Goal: Task Accomplishment & Management: Manage account settings

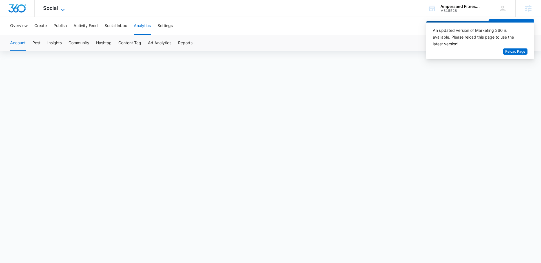
click at [54, 8] on span "Social" at bounding box center [50, 8] width 15 height 6
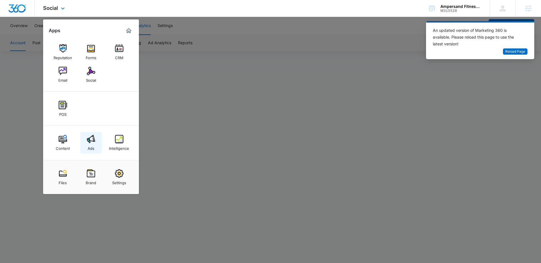
click at [92, 140] on img at bounding box center [91, 139] width 8 height 8
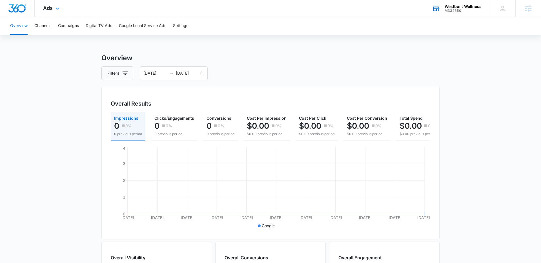
click at [457, 12] on div "M334650" at bounding box center [463, 11] width 37 height 4
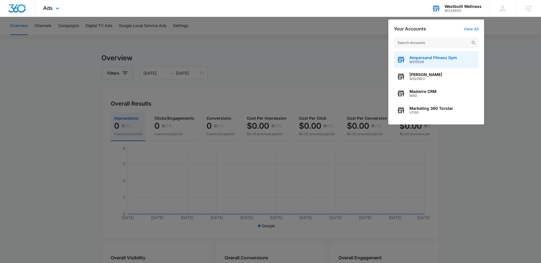
click at [423, 58] on span "Ampersand Fitness Gym" at bounding box center [434, 58] width 48 height 5
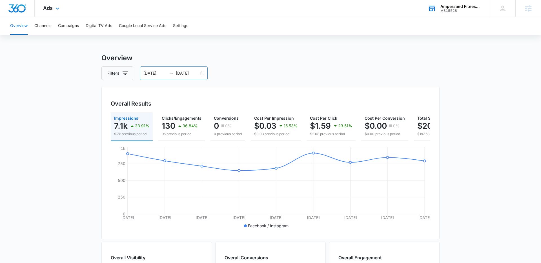
click at [201, 74] on div "07/27/2025 08/04/2025" at bounding box center [174, 74] width 68 height 14
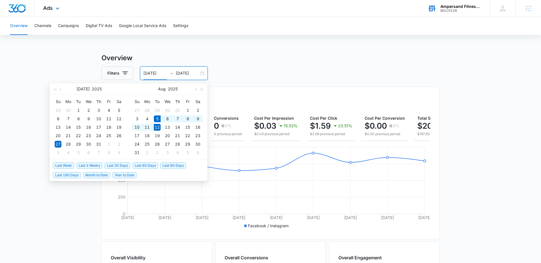
click at [67, 165] on span "Last Week" at bounding box center [63, 166] width 21 height 6
type input "08/05/2025"
type input "08/12/2025"
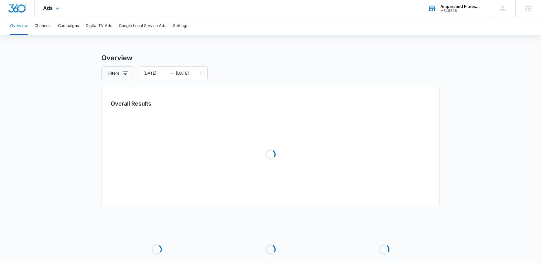
click at [43, 128] on main "Overview Filters 08/05/2025 08/12/2025 Overall Results Loading Loading Loading …" at bounding box center [270, 182] width 541 height 259
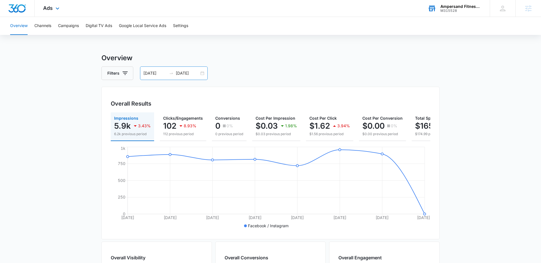
click at [200, 74] on div "08/05/2025 08/12/2025" at bounding box center [174, 74] width 68 height 14
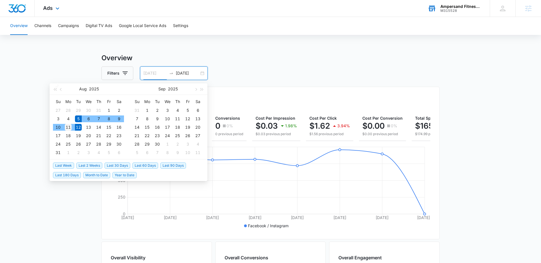
type input "08/11/2025"
click at [68, 128] on div "11" at bounding box center [68, 127] width 7 height 7
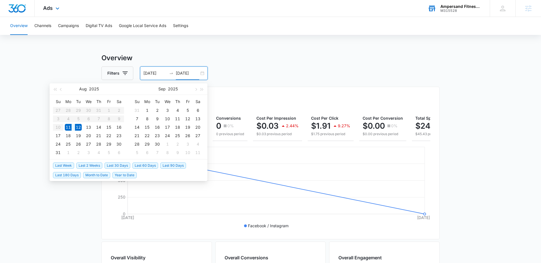
click at [68, 119] on table "Su Mo Tu We Th Fr Sa 27 28 29 30 31 1 2 3 4 5 6 7 8 9 10 11 12 13 14 15 16 17 1…" at bounding box center [88, 127] width 71 height 60
drag, startPoint x: 78, startPoint y: 127, endPoint x: 67, endPoint y: 127, distance: 11.0
click at [67, 127] on tr "10 11 12 13 14 15 16" at bounding box center [88, 127] width 71 height 8
click at [69, 120] on table "Su Mo Tu We Th Fr Sa 27 28 29 30 31 1 2 3 4 5 6 7 8 9 10 11 12 13 14 15 16 17 1…" at bounding box center [88, 127] width 71 height 60
click at [59, 68] on main "Overview Filters 08/11/2025 08/12/2025 Overall Results Impressions 896 46.67% 1…" at bounding box center [270, 255] width 541 height 405
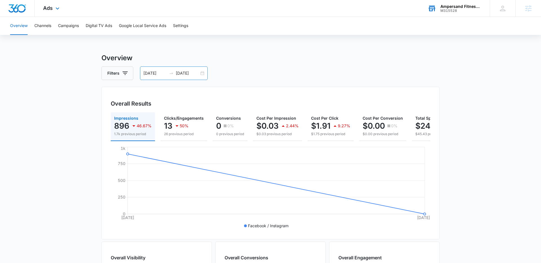
click at [197, 73] on input "08/12/2025" at bounding box center [187, 73] width 23 height 6
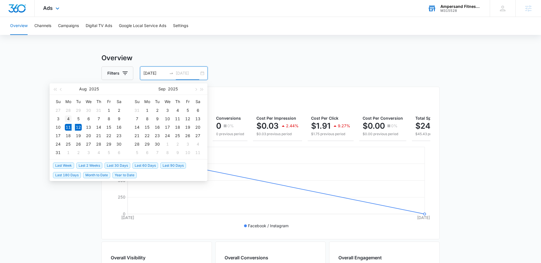
type input "08/04/2025"
click at [70, 120] on div "4" at bounding box center [68, 119] width 7 height 7
drag, startPoint x: 78, startPoint y: 127, endPoint x: 72, endPoint y: 127, distance: 5.9
click at [72, 127] on table "Su Mo Tu We Th Fr Sa 27 28 29 30 31 1 2 3 4 5 6 7 8 9 10 11 12 13 14 15 16 17 1…" at bounding box center [88, 127] width 71 height 60
type input "08/04/2025"
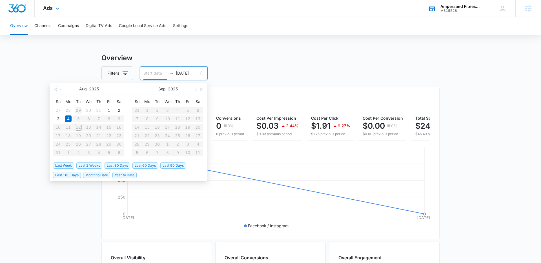
type input "07/29/2025"
type input "08/11/2025"
click at [63, 75] on main "Overview Filters 08/11/2025 08/12/2025 Overall Results Impressions 896 46.67% 1…" at bounding box center [270, 255] width 541 height 405
click at [176, 76] on input "08/12/2025" at bounding box center [187, 73] width 23 height 6
type input "08/12/2025"
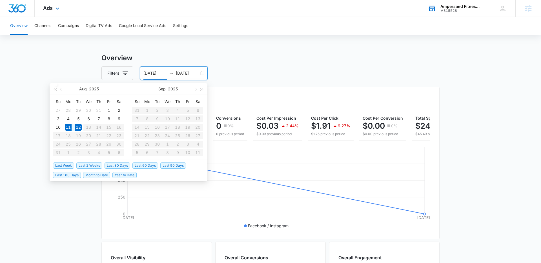
click at [153, 73] on input "08/11/2025" at bounding box center [155, 73] width 23 height 6
type input "08/04/2025"
click at [186, 74] on input "08/12/2025" at bounding box center [187, 73] width 23 height 6
type input "08/11/2025"
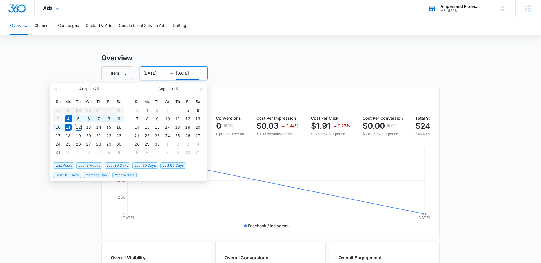
type input "[DATE]"
click at [67, 66] on main "Overview Filters 08/11/2025 08/12/2025 Overall Results Impressions 896 46.67% 1…" at bounding box center [270, 255] width 541 height 405
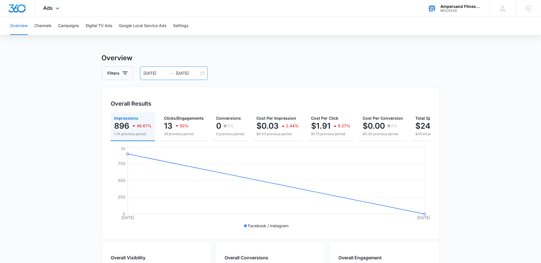
click at [149, 73] on input "[DATE]" at bounding box center [155, 73] width 23 height 6
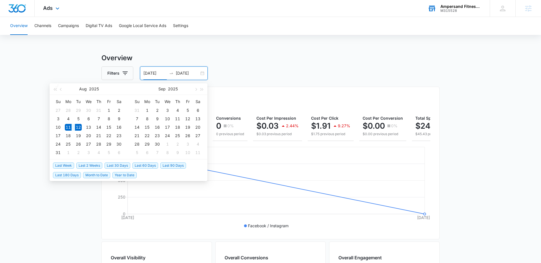
click at [150, 73] on input "[DATE]" at bounding box center [155, 73] width 23 height 6
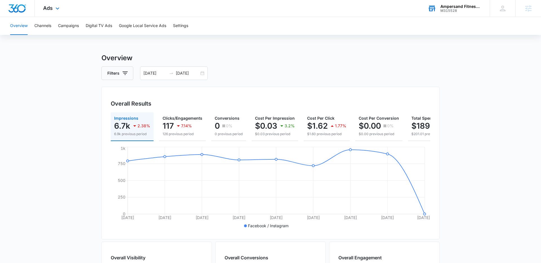
click at [75, 56] on main "Overview Filters 08/04/2025 08/12/2025 Overall Results Impressions 6.7k 2.38% 6…" at bounding box center [270, 255] width 541 height 405
click at [59, 7] on icon at bounding box center [57, 9] width 7 height 7
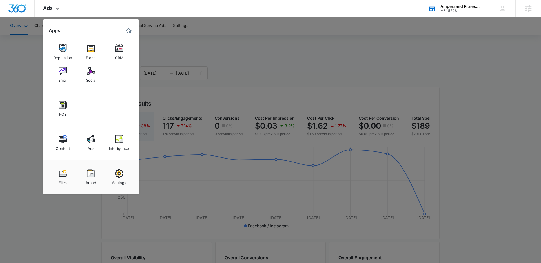
click at [250, 41] on div at bounding box center [270, 131] width 541 height 263
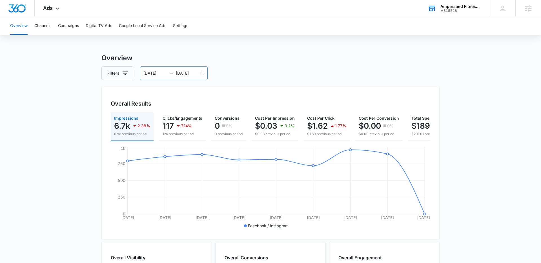
click at [201, 74] on div "08/04/2025 08/12/2025" at bounding box center [174, 74] width 68 height 14
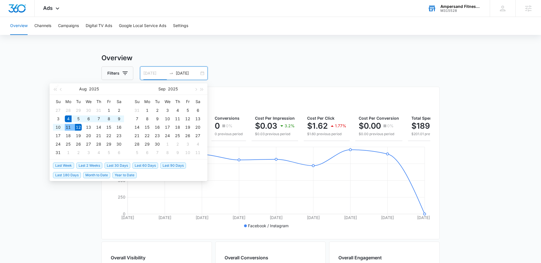
click at [69, 127] on div "11" at bounding box center [68, 127] width 7 height 7
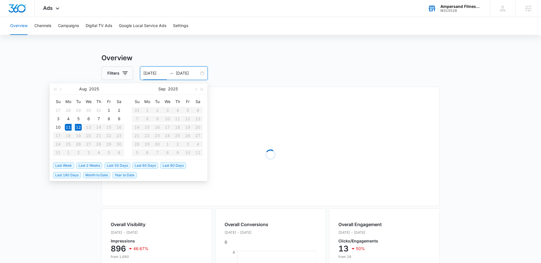
click at [150, 74] on input "[DATE]" at bounding box center [155, 73] width 23 height 6
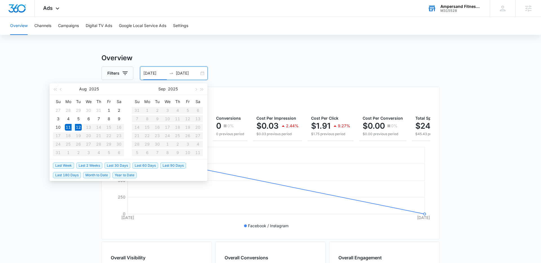
type input "08/4/2025"
drag, startPoint x: 185, startPoint y: 74, endPoint x: 182, endPoint y: 74, distance: 3.7
click at [182, 74] on input "[DATE]" at bounding box center [187, 73] width 23 height 6
type input "[DATE]"
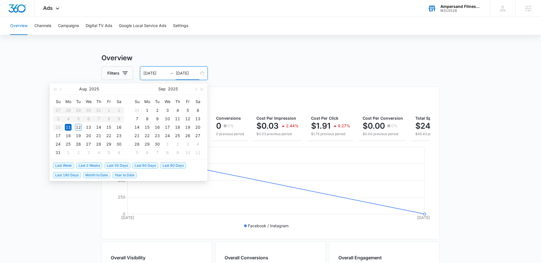
click at [69, 68] on main "Overview Filters 08/11/2025 08/12/2025 Overall Results Impressions 896 46.67% 1…" at bounding box center [270, 255] width 541 height 405
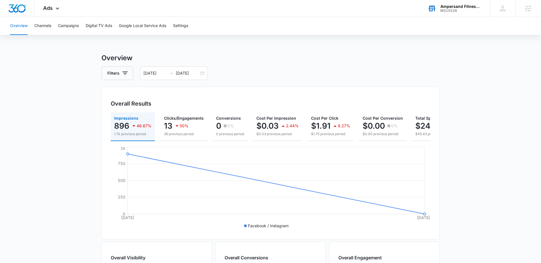
click at [354, 64] on div "Overview Filters 08/11/2025 08/12/2025 Overall Results Impressions 896 46.67% 1…" at bounding box center [270, 255] width 338 height 405
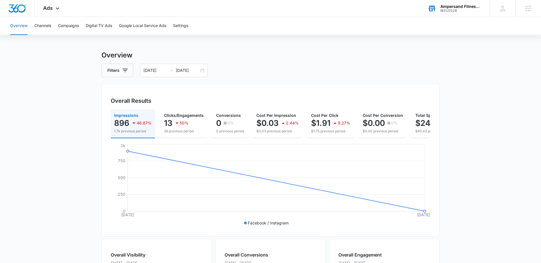
scroll to position [4, 0]
click at [181, 72] on input "[DATE]" at bounding box center [187, 70] width 23 height 6
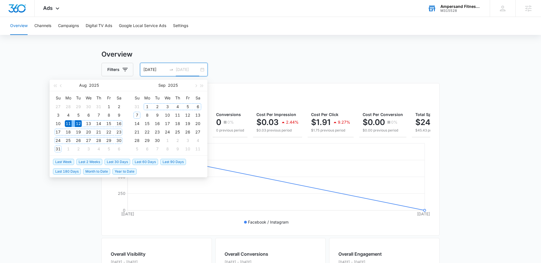
type input "[DATE]"
drag, startPoint x: 89, startPoint y: 161, endPoint x: 21, endPoint y: 162, distance: 67.1
click at [82, 161] on span "Last 2 Weeks" at bounding box center [89, 162] width 26 height 6
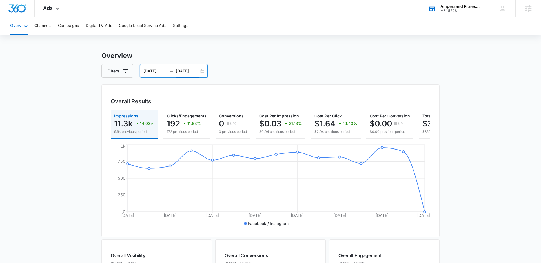
scroll to position [0, 0]
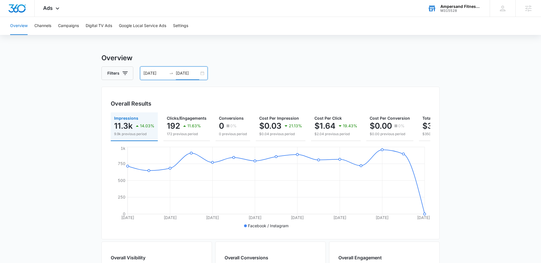
click at [240, 70] on div "Filters 07/29/2025 08/12/2025" at bounding box center [270, 74] width 338 height 14
click at [202, 72] on div "07/29/2025 08/12/2025" at bounding box center [174, 74] width 68 height 14
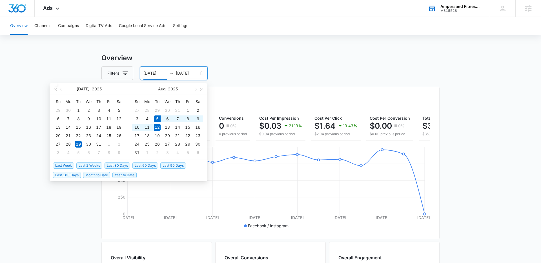
click at [65, 164] on span "Last Week" at bounding box center [63, 166] width 21 height 6
type input "08/05/2025"
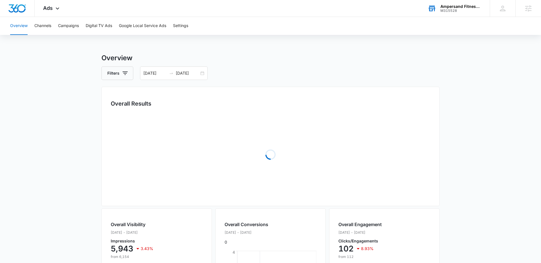
drag, startPoint x: 34, startPoint y: 104, endPoint x: 51, endPoint y: 104, distance: 16.6
click at [34, 104] on main "Overview Filters 08/05/2025 08/12/2025 Overall Results Loading Overall Visibili…" at bounding box center [270, 239] width 541 height 372
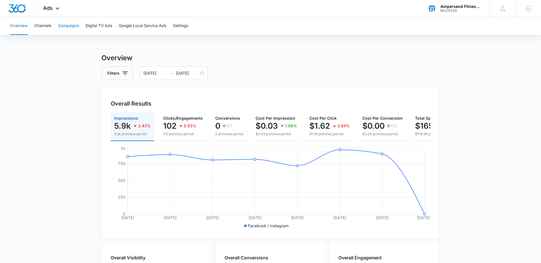
click at [71, 27] on button "Campaigns" at bounding box center [68, 26] width 21 height 18
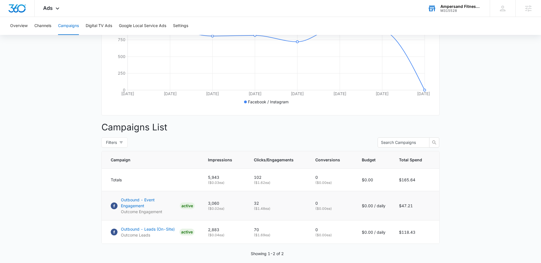
scroll to position [127, 0]
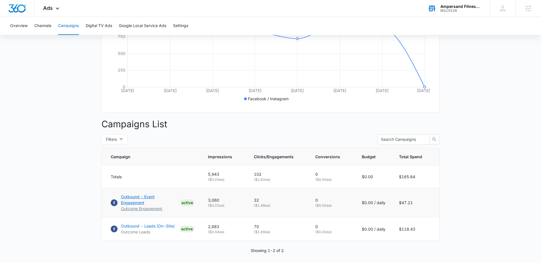
click at [172, 196] on p "Outbound - Event Engagement" at bounding box center [149, 200] width 57 height 12
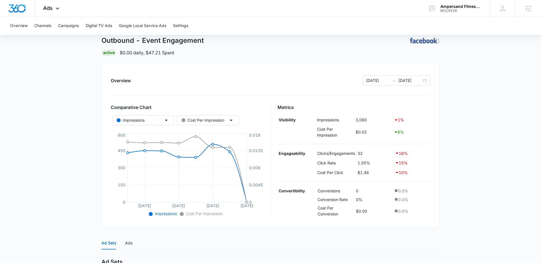
scroll to position [17, 0]
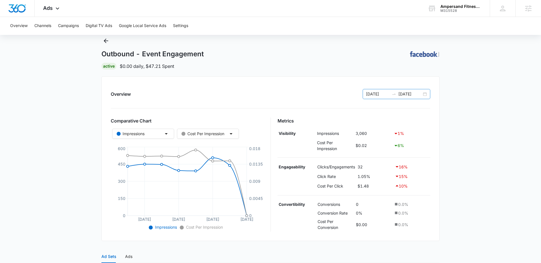
click at [405, 96] on input "[DATE]" at bounding box center [410, 94] width 23 height 6
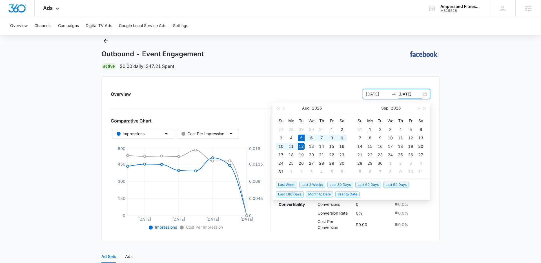
drag, startPoint x: 409, startPoint y: 95, endPoint x: 410, endPoint y: 92, distance: 2.9
click at [409, 94] on input "[DATE]" at bounding box center [410, 94] width 23 height 6
type input "[DATE]"
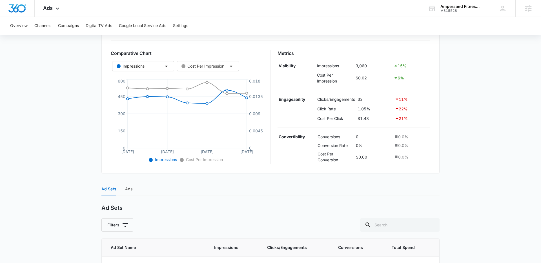
scroll to position [77, 0]
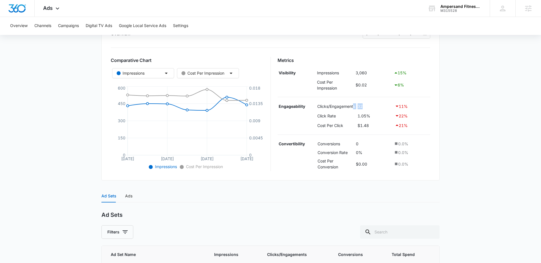
drag, startPoint x: 367, startPoint y: 106, endPoint x: 353, endPoint y: 107, distance: 13.8
click at [353, 107] on tr "Engageability Clicks/Engagements 32 11 %" at bounding box center [354, 107] width 153 height 10
click at [361, 106] on td "32" at bounding box center [375, 107] width 37 height 10
drag, startPoint x: 361, startPoint y: 106, endPoint x: 378, endPoint y: 110, distance: 17.6
click at [361, 107] on td "32" at bounding box center [375, 107] width 37 height 10
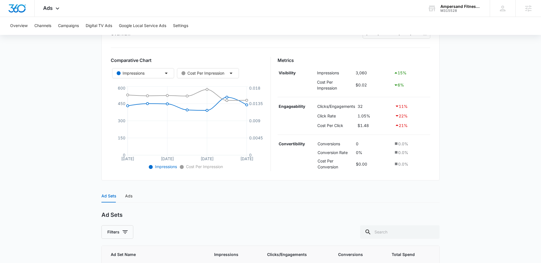
click at [457, 107] on main "Outbound - Event Engagement | Active $0.00 daily , $47.21 Spent Overview 08/05/…" at bounding box center [270, 145] width 541 height 338
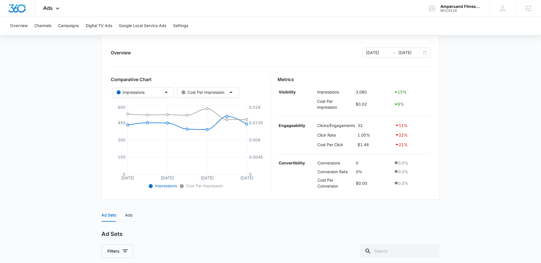
scroll to position [52, 0]
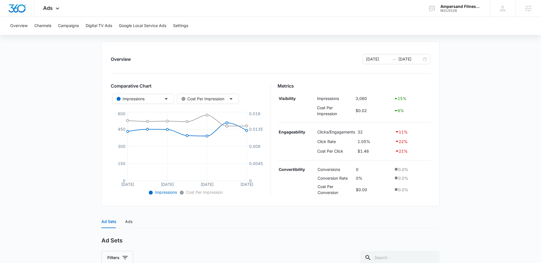
click at [401, 132] on div "11 %" at bounding box center [412, 132] width 34 height 7
drag, startPoint x: 401, startPoint y: 132, endPoint x: 416, endPoint y: 129, distance: 15.3
click at [402, 132] on div "11 %" at bounding box center [412, 132] width 34 height 7
click at [435, 124] on div "Overview 08/05/2025 08/11/2025 Comparative Chart Impressions Cost Per Impressio…" at bounding box center [270, 123] width 338 height 165
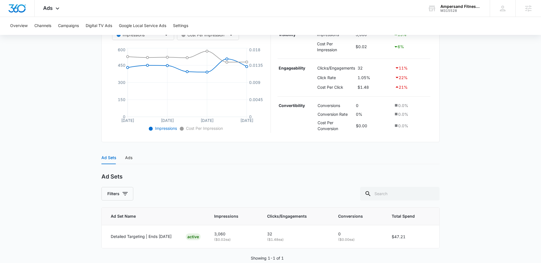
scroll to position [127, 0]
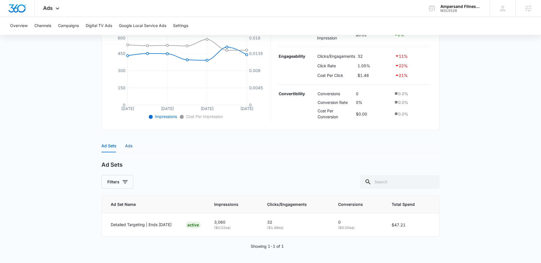
click at [130, 146] on div "Ads" at bounding box center [128, 146] width 7 height 6
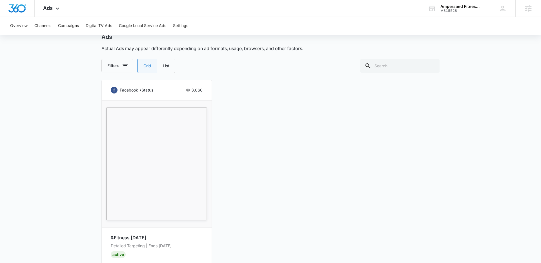
scroll to position [257, 0]
drag, startPoint x: 154, startPoint y: 245, endPoint x: 188, endPoint y: 246, distance: 33.8
click at [188, 246] on p "Detailed Targeting | Ends August 15th" at bounding box center [157, 245] width 92 height 6
drag, startPoint x: 175, startPoint y: 246, endPoint x: 147, endPoint y: 241, distance: 28.6
click at [174, 246] on p "Detailed Targeting | Ends August 15th" at bounding box center [157, 245] width 92 height 6
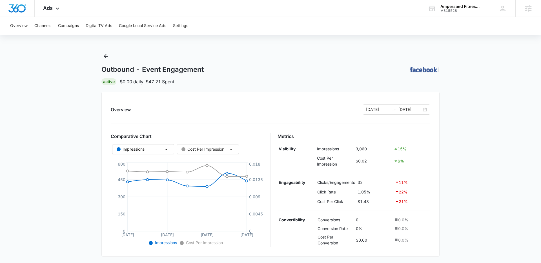
scroll to position [0, 0]
click at [71, 27] on button "Campaigns" at bounding box center [68, 26] width 21 height 18
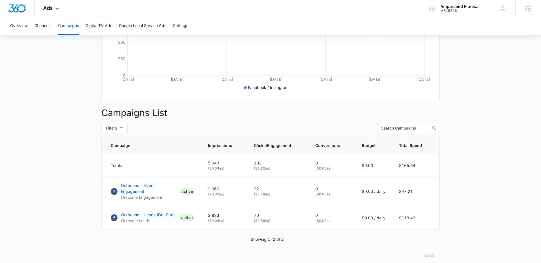
scroll to position [139, 0]
click at [152, 212] on p "Outbound - Leads (On-SIte)" at bounding box center [148, 215] width 54 height 6
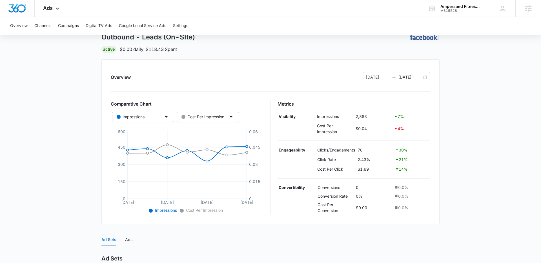
scroll to position [34, 0]
click at [372, 156] on td "2.43%" at bounding box center [375, 159] width 37 height 10
drag, startPoint x: 372, startPoint y: 151, endPoint x: 353, endPoint y: 149, distance: 19.2
click at [353, 149] on tr "Engageability Clicks/Engagements 70 30 %" at bounding box center [354, 150] width 153 height 10
click at [362, 151] on td "70" at bounding box center [375, 150] width 37 height 10
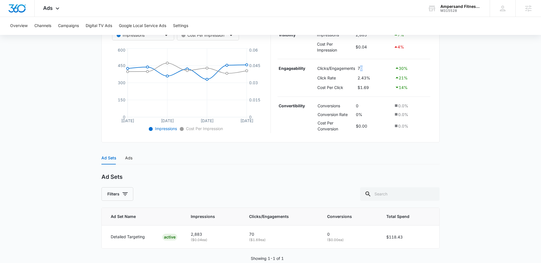
scroll to position [127, 0]
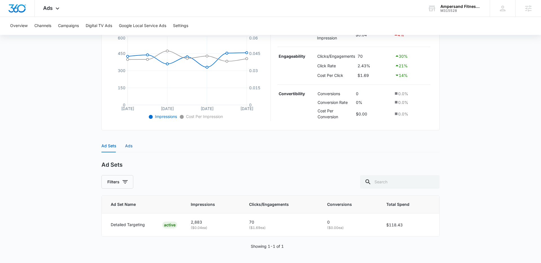
click at [127, 146] on div "Ads" at bounding box center [128, 146] width 7 height 6
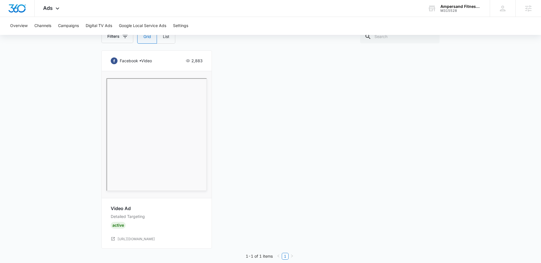
scroll to position [286, 0]
click at [80, 154] on main "Outbound - Leads (On-SIte) | Active $0.00 daily , $118.43 Spent Overview 08/05/…" at bounding box center [270, 18] width 541 height 502
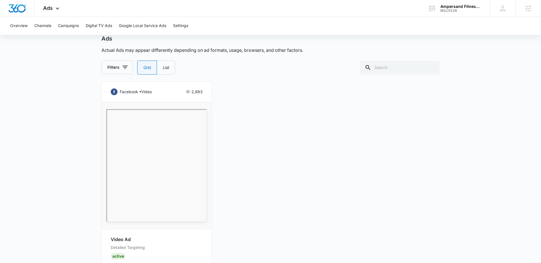
scroll to position [253, 0]
click at [286, 184] on div "facebook • video 2,883 Video Ad Detailed Targeting Active https://www.ampersand…" at bounding box center [270, 181] width 338 height 198
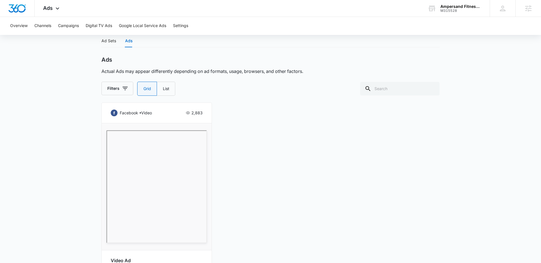
scroll to position [229, 0]
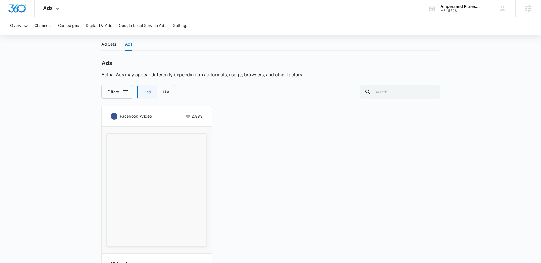
click at [261, 184] on div "facebook • video 2,883 Video Ad Detailed Targeting Active https://www.ampersand…" at bounding box center [270, 205] width 338 height 198
click at [57, 10] on icon at bounding box center [57, 9] width 7 height 7
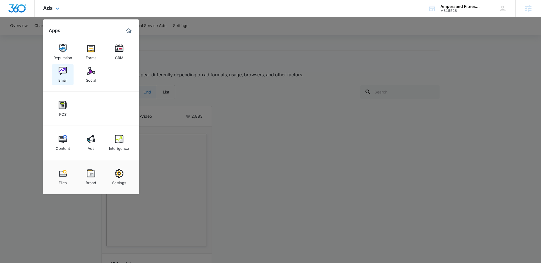
click at [63, 73] on img at bounding box center [63, 71] width 8 height 8
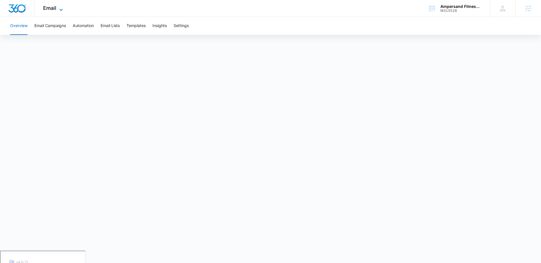
click at [61, 6] on icon at bounding box center [61, 9] width 7 height 7
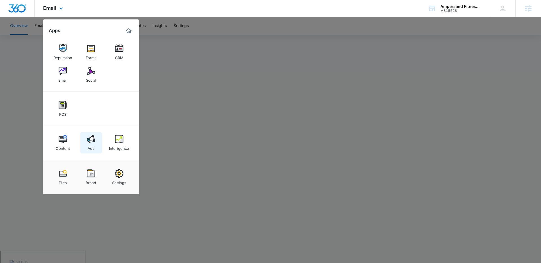
click at [91, 140] on img at bounding box center [91, 139] width 8 height 8
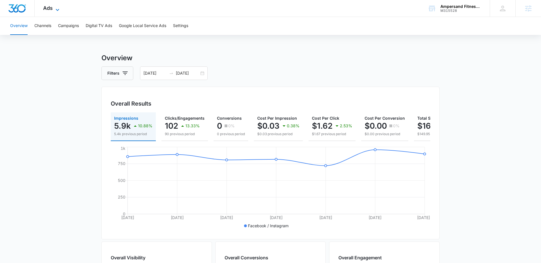
click at [57, 8] on icon at bounding box center [57, 9] width 7 height 7
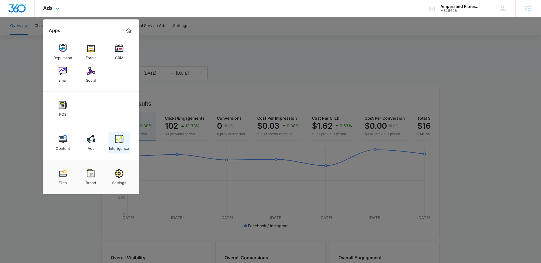
click at [117, 139] on img at bounding box center [119, 139] width 8 height 8
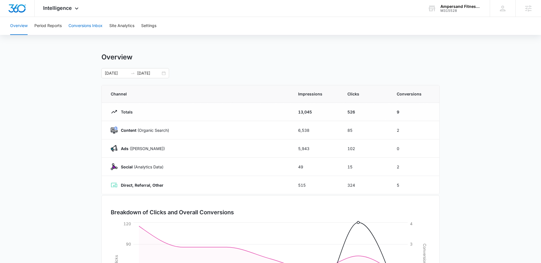
click at [84, 25] on button "Conversions Inbox" at bounding box center [86, 26] width 34 height 18
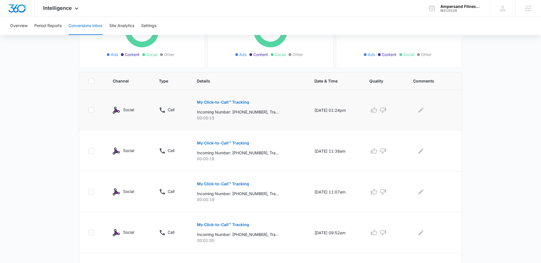
scroll to position [89, 0]
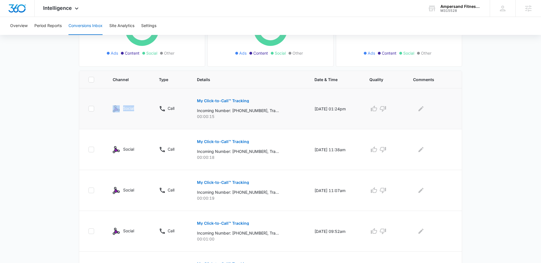
drag, startPoint x: 142, startPoint y: 111, endPoint x: 119, endPoint y: 110, distance: 23.7
click at [119, 110] on div "Social" at bounding box center [129, 108] width 33 height 7
click at [52, 111] on main "Filters 07/13/2025 08/12/2025 New Conversion Total Conversions: 145 Ads Content…" at bounding box center [270, 233] width 541 height 563
drag, startPoint x: 116, startPoint y: 107, endPoint x: 111, endPoint y: 107, distance: 5.1
click at [111, 107] on td "Social" at bounding box center [129, 109] width 47 height 41
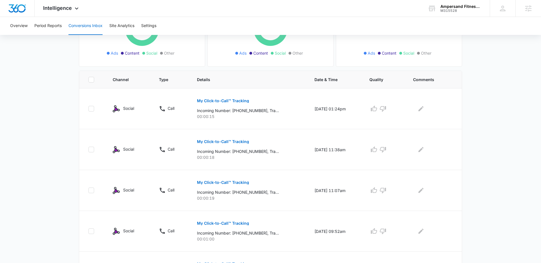
click at [50, 113] on main "Filters 07/13/2025 08/12/2025 New Conversion Total Conversions: 145 Ads Content…" at bounding box center [270, 233] width 541 height 563
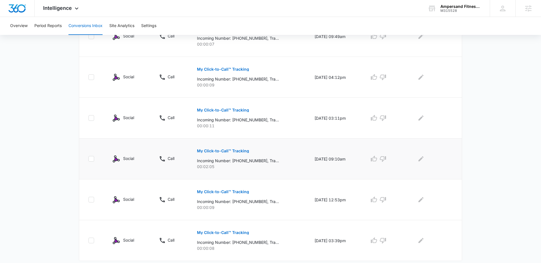
scroll to position [341, 0]
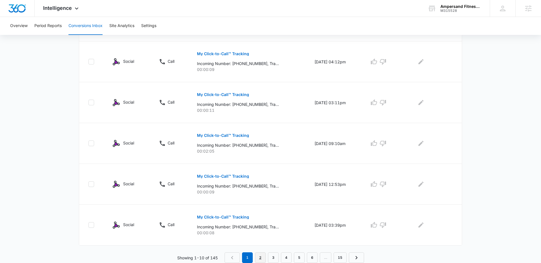
click at [260, 255] on link "2" at bounding box center [260, 258] width 11 height 11
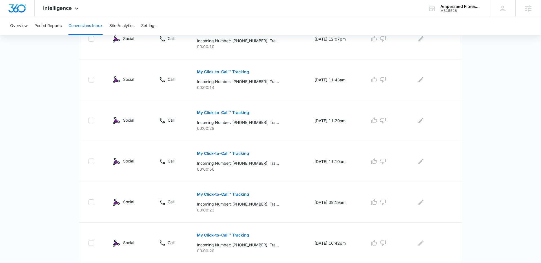
scroll to position [326, 0]
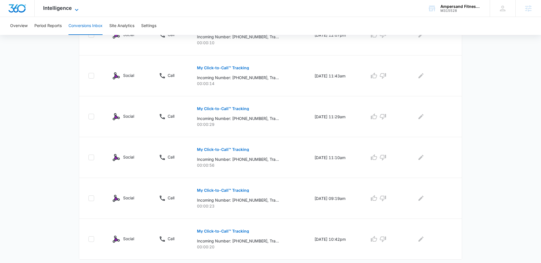
click at [65, 11] on span "Intelligence" at bounding box center [57, 8] width 29 height 6
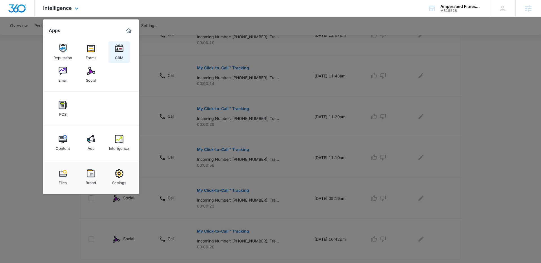
click at [114, 51] on link "CRM" at bounding box center [119, 51] width 21 height 21
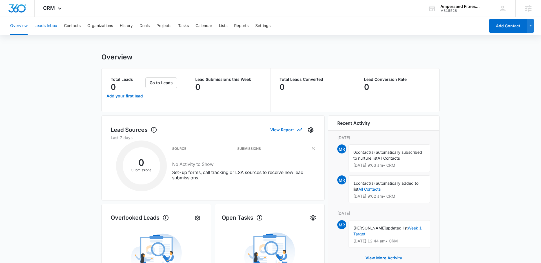
click at [52, 27] on button "Leads Inbox" at bounding box center [45, 26] width 23 height 18
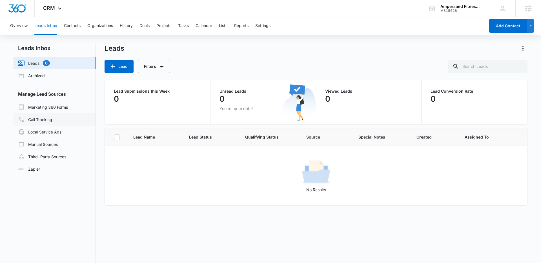
click at [47, 119] on link "Call Tracking" at bounding box center [35, 119] width 34 height 7
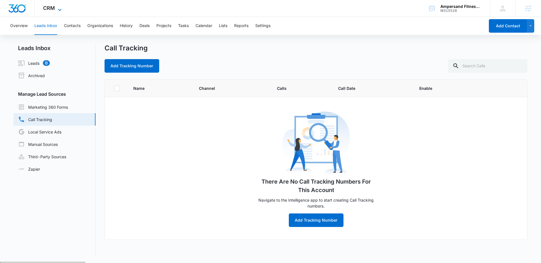
click at [57, 11] on icon at bounding box center [59, 9] width 7 height 7
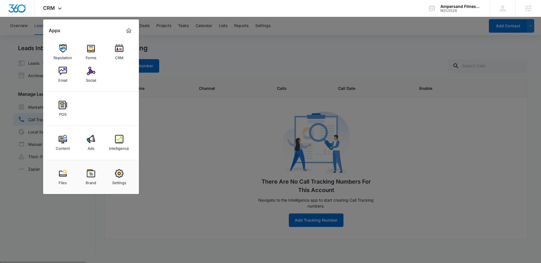
click at [122, 137] on img at bounding box center [119, 139] width 8 height 8
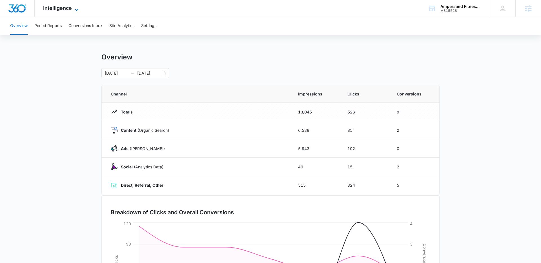
click at [76, 10] on icon at bounding box center [76, 9] width 7 height 7
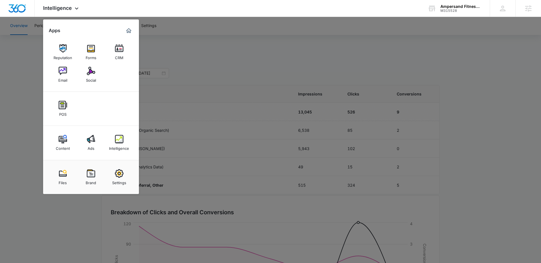
click at [27, 61] on div at bounding box center [270, 131] width 541 height 263
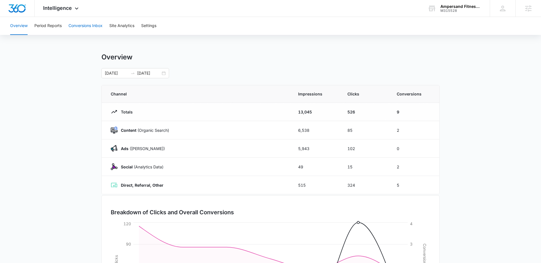
click at [95, 30] on button "Conversions Inbox" at bounding box center [86, 26] width 34 height 18
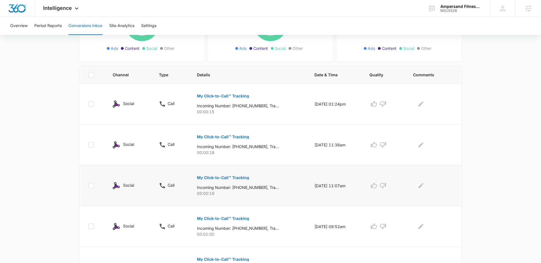
scroll to position [106, 0]
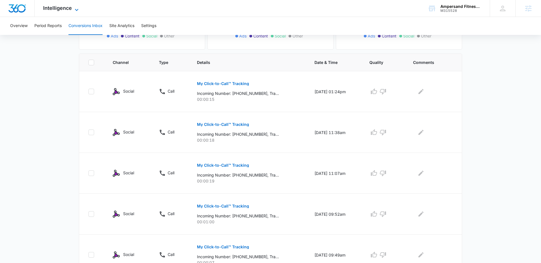
click at [72, 6] on div "Intelligence Apps Reputation Forms CRM Email Social POS Content Ads Intelligenc…" at bounding box center [62, 8] width 54 height 17
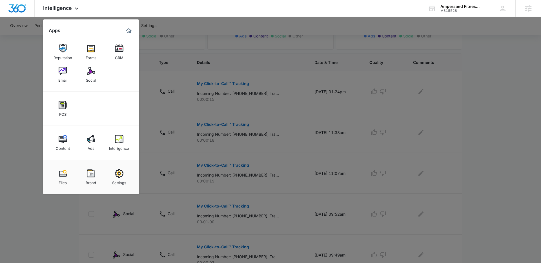
click at [26, 105] on div at bounding box center [270, 131] width 541 height 263
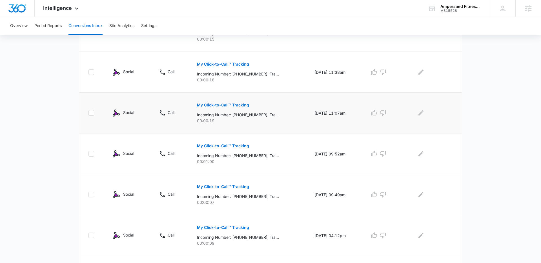
scroll to position [182, 0]
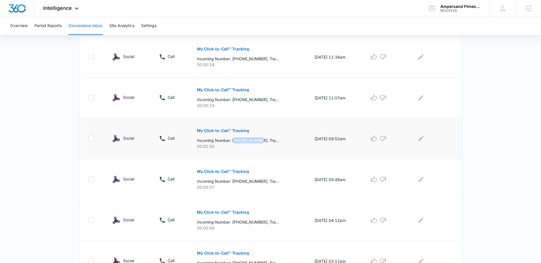
drag, startPoint x: 234, startPoint y: 141, endPoint x: 261, endPoint y: 141, distance: 26.5
click at [261, 141] on p "Incoming Number: +18334101092, Tracking Number: +12064854931, Ring To: +1206462…" at bounding box center [238, 141] width 82 height 6
drag, startPoint x: 232, startPoint y: 100, endPoint x: 259, endPoint y: 100, distance: 27.3
click at [259, 100] on p "Incoming Number: +15204282001, Tracking Number: +12064854931, Ring To: +1206462…" at bounding box center [238, 100] width 82 height 6
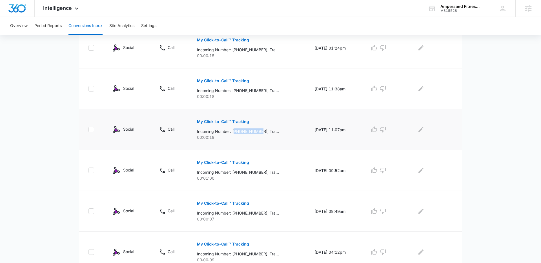
scroll to position [137, 0]
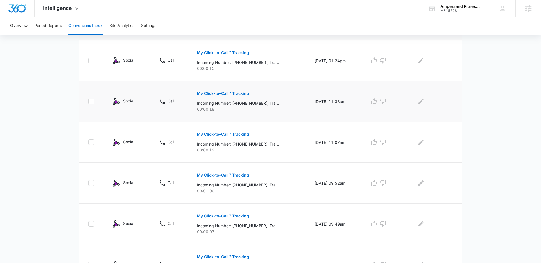
drag, startPoint x: 274, startPoint y: 137, endPoint x: 293, endPoint y: 112, distance: 31.0
click at [274, 137] on div "My Click-to-Call™ Tracking Incoming Number: +15204282001, Tracking Number: +120…" at bounding box center [249, 140] width 104 height 25
drag, startPoint x: 211, startPoint y: 191, endPoint x: 202, endPoint y: 191, distance: 9.3
click at [197, 192] on p "00:01:00" at bounding box center [249, 191] width 104 height 6
click at [205, 193] on p "00:01:00" at bounding box center [249, 191] width 104 height 6
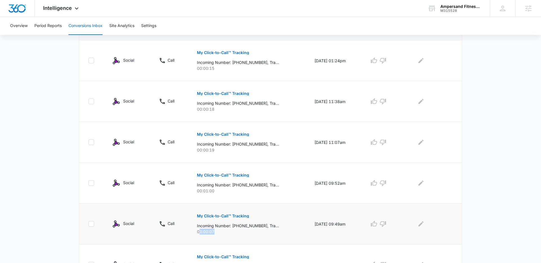
drag, startPoint x: 207, startPoint y: 231, endPoint x: 200, endPoint y: 230, distance: 7.1
click at [199, 230] on p "00:00:07" at bounding box center [249, 232] width 104 height 6
click at [206, 230] on p "00:00:07" at bounding box center [249, 232] width 104 height 6
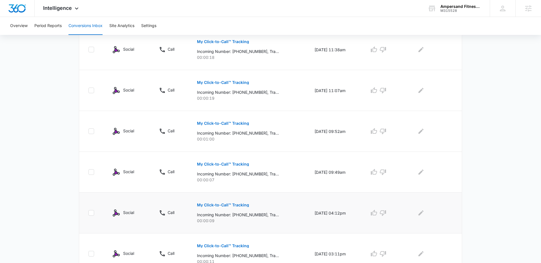
scroll to position [216, 0]
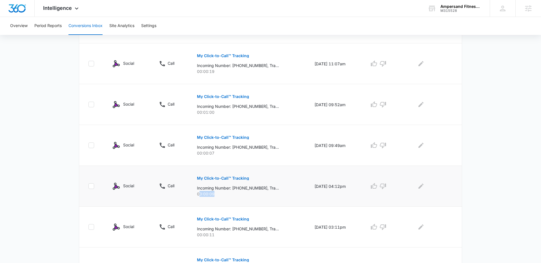
drag, startPoint x: 218, startPoint y: 195, endPoint x: 196, endPoint y: 193, distance: 21.8
click at [197, 193] on p "00:00:09" at bounding box center [249, 194] width 104 height 6
click at [202, 193] on p "00:00:09" at bounding box center [249, 194] width 104 height 6
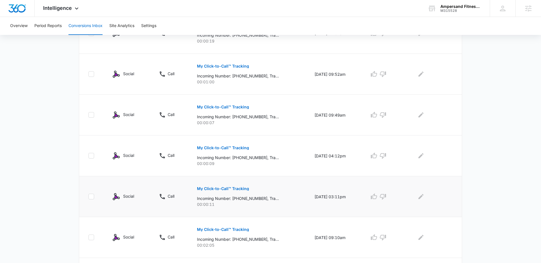
scroll to position [258, 0]
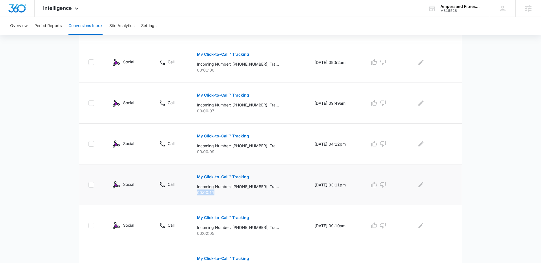
drag, startPoint x: 208, startPoint y: 192, endPoint x: 192, endPoint y: 191, distance: 16.1
click at [192, 191] on td "My Click-to-Call™ Tracking Incoming Number: +19569421568, Tracking Number: +120…" at bounding box center [249, 185] width 118 height 41
click at [205, 192] on p "00:00:11" at bounding box center [249, 193] width 104 height 6
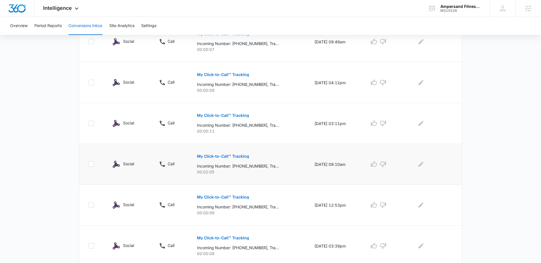
scroll to position [341, 0]
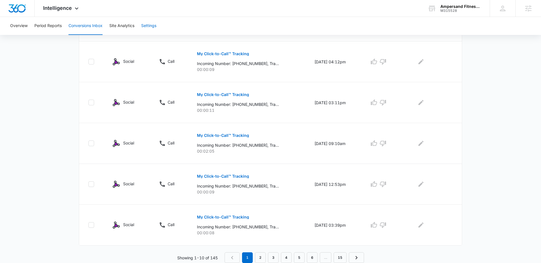
click at [154, 27] on button "Settings" at bounding box center [148, 26] width 15 height 18
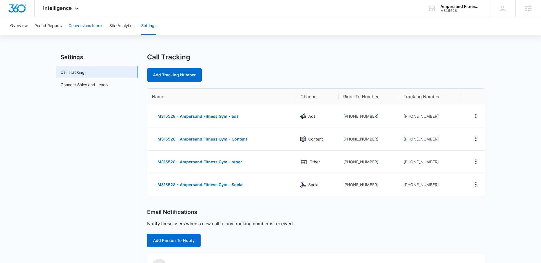
click at [84, 28] on button "Conversions Inbox" at bounding box center [86, 26] width 34 height 18
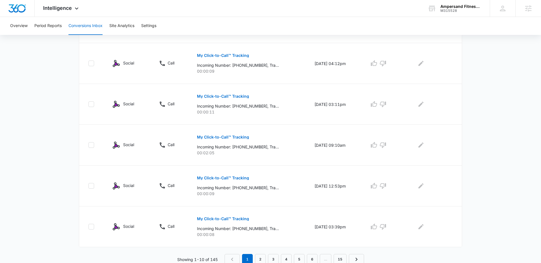
scroll to position [341, 0]
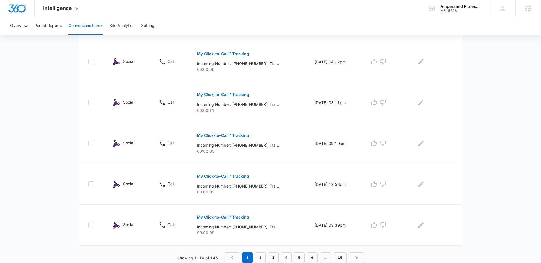
drag, startPoint x: 53, startPoint y: 50, endPoint x: 63, endPoint y: 22, distance: 29.6
click at [71, 10] on span "Intelligence" at bounding box center [57, 8] width 29 height 6
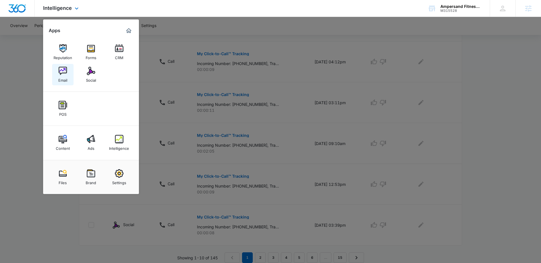
click at [63, 69] on img at bounding box center [63, 71] width 8 height 8
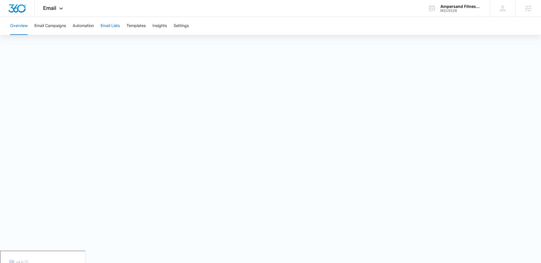
click at [111, 26] on button "Email Lists" at bounding box center [110, 26] width 19 height 18
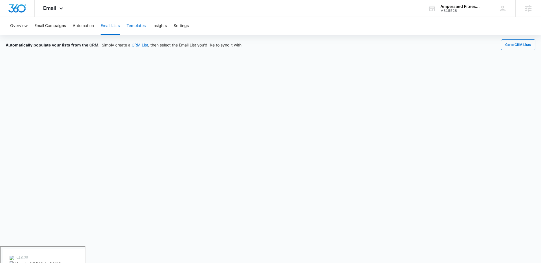
click at [135, 26] on button "Templates" at bounding box center [136, 26] width 19 height 18
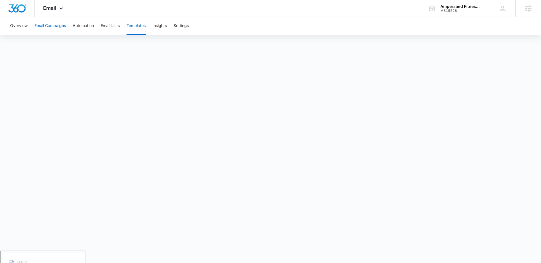
click at [54, 25] on button "Email Campaigns" at bounding box center [50, 26] width 32 height 18
click at [64, 9] on icon at bounding box center [61, 9] width 7 height 7
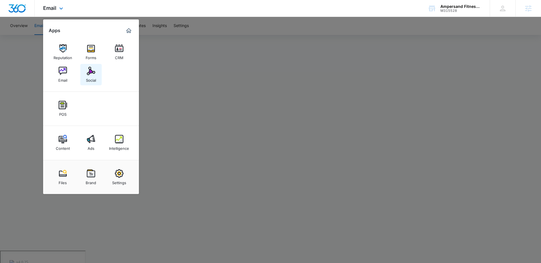
click at [90, 74] on img at bounding box center [91, 71] width 8 height 8
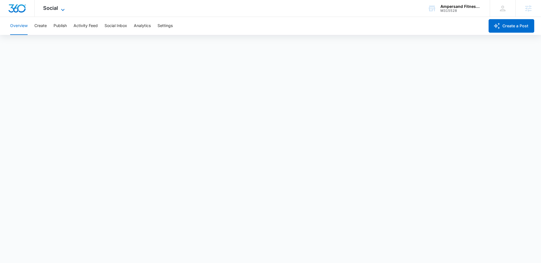
click at [63, 10] on icon at bounding box center [62, 10] width 3 height 2
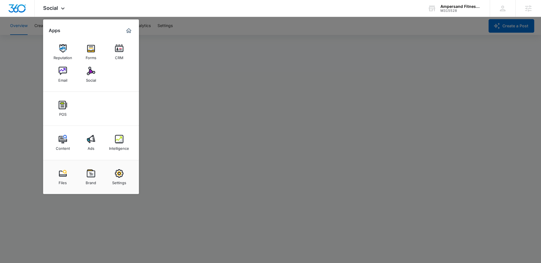
click at [27, 45] on div at bounding box center [270, 131] width 541 height 263
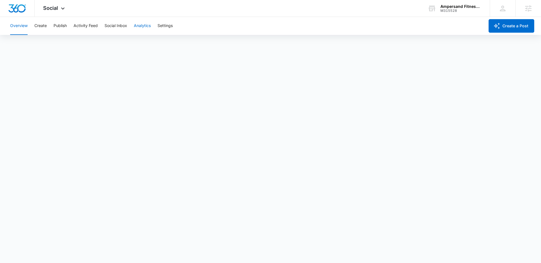
drag, startPoint x: 139, startPoint y: 28, endPoint x: 130, endPoint y: 31, distance: 9.2
click at [139, 28] on button "Analytics" at bounding box center [142, 26] width 17 height 18
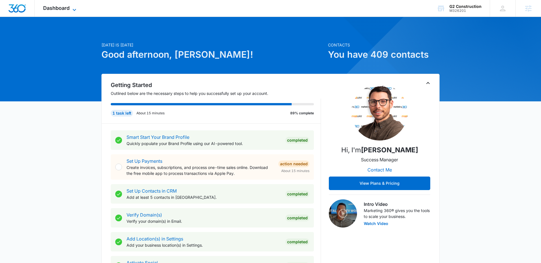
click at [71, 8] on icon at bounding box center [74, 9] width 7 height 7
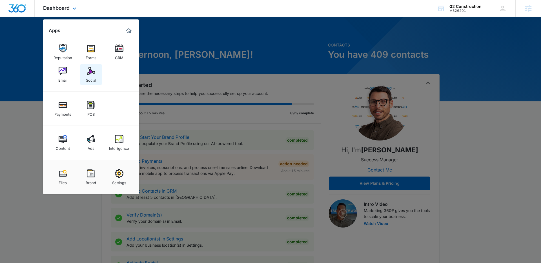
click at [91, 76] on div "Social" at bounding box center [91, 78] width 10 height 7
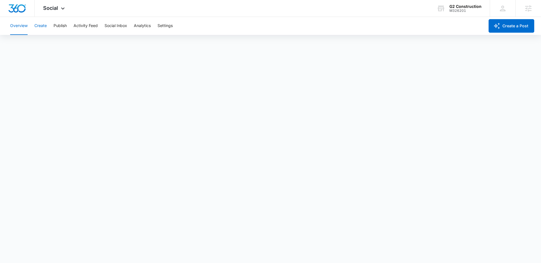
click at [39, 26] on button "Create" at bounding box center [40, 26] width 12 height 18
click at [65, 29] on button "Publish" at bounding box center [60, 26] width 13 height 18
drag, startPoint x: 160, startPoint y: 25, endPoint x: 167, endPoint y: 43, distance: 19.4
click at [160, 26] on button "Settings" at bounding box center [165, 26] width 15 height 18
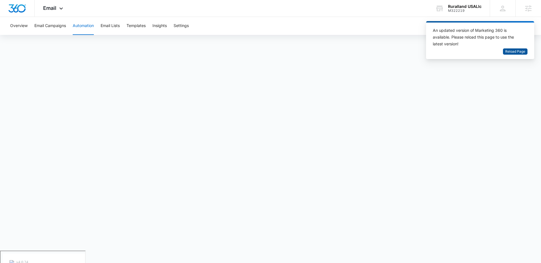
drag, startPoint x: 515, startPoint y: 52, endPoint x: 470, endPoint y: 48, distance: 45.5
click at [515, 52] on span "Reload Page" at bounding box center [516, 51] width 20 height 5
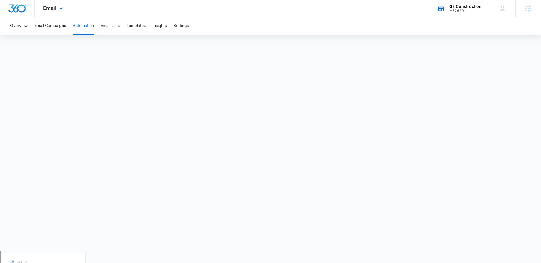
click at [453, 8] on div "G2 Construction" at bounding box center [466, 6] width 32 height 5
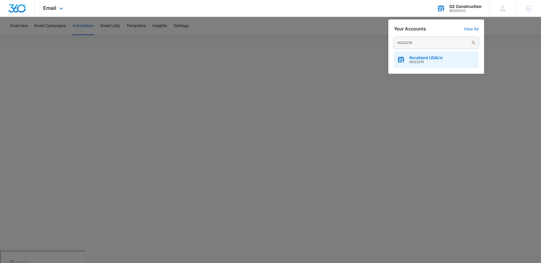
type input "M322219"
click at [416, 58] on span "Ruralland USALlc" at bounding box center [427, 58] width 34 height 5
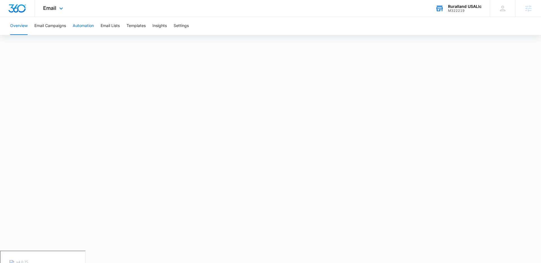
click at [84, 28] on button "Automation" at bounding box center [83, 26] width 21 height 18
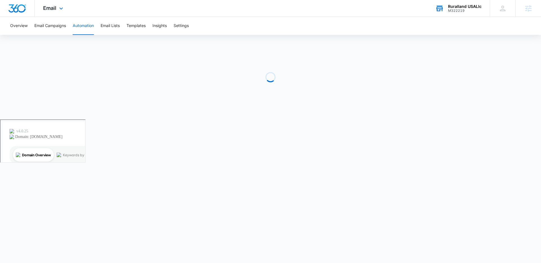
click at [57, 8] on div "Email Apps Reputation Forms CRM Email Social Payments POS Content Ads Intellige…" at bounding box center [54, 8] width 38 height 17
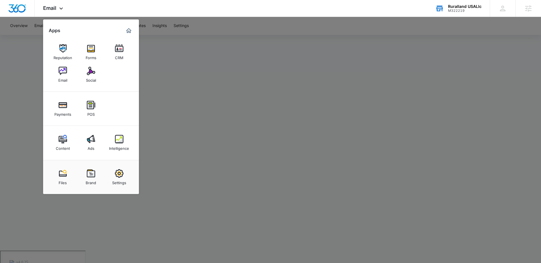
click at [223, 63] on div at bounding box center [270, 131] width 541 height 263
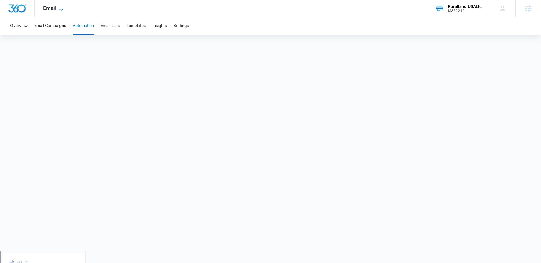
click at [62, 10] on icon at bounding box center [61, 9] width 7 height 7
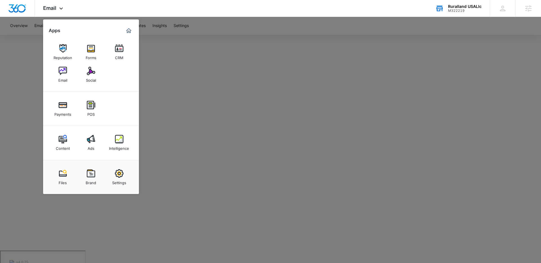
click at [254, 40] on div at bounding box center [270, 131] width 541 height 263
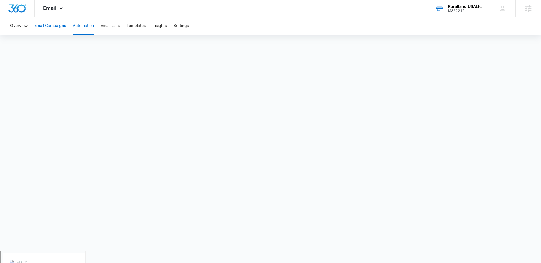
click at [54, 27] on button "Email Campaigns" at bounding box center [50, 26] width 32 height 18
click at [85, 27] on button "Automation" at bounding box center [83, 26] width 21 height 18
click at [47, 26] on button "Email Campaigns" at bounding box center [50, 26] width 32 height 18
click at [263, 30] on div "Overview Email Campaigns Automation Email Lists Templates Insights Settings" at bounding box center [271, 26] width 528 height 18
click at [263, 26] on div "Overview Email Campaigns Automation Email Lists Templates Insights Settings" at bounding box center [271, 26] width 528 height 18
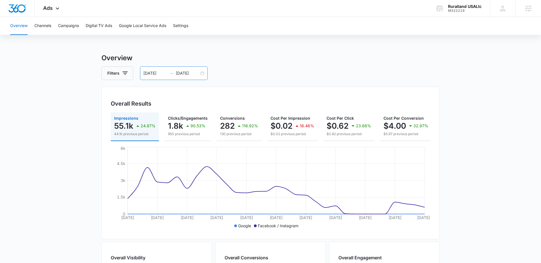
click at [201, 73] on div "07/12/2025 08/11/2025" at bounding box center [174, 74] width 68 height 14
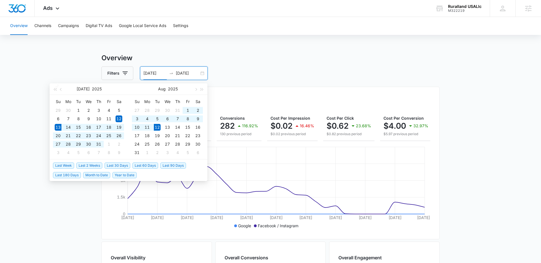
click at [123, 164] on span "Last 30 Days" at bounding box center [118, 166] width 26 height 6
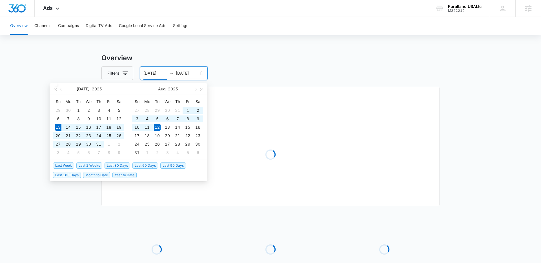
type input "07/13/2025"
type input "08/12/2025"
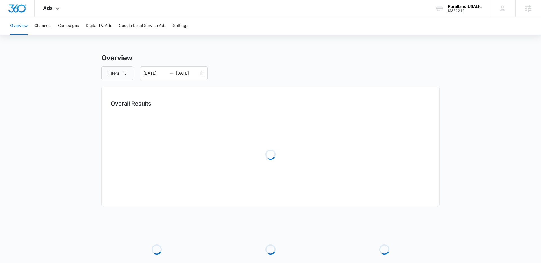
click at [56, 116] on main "Overview Filters 07/13/2025 08/12/2025 Overall Results Loading Loading Loading …" at bounding box center [270, 182] width 541 height 259
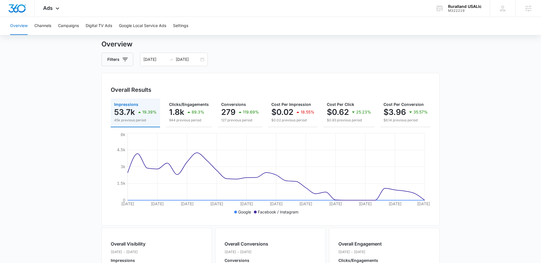
scroll to position [12, 0]
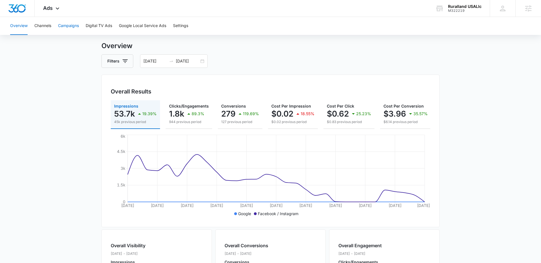
click at [67, 26] on button "Campaigns" at bounding box center [68, 26] width 21 height 18
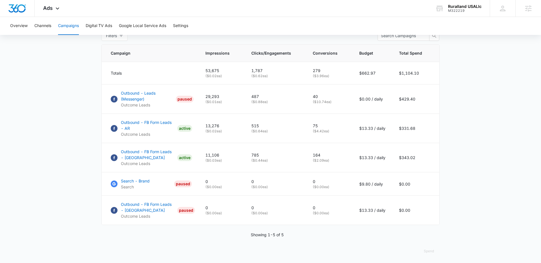
scroll to position [233, 0]
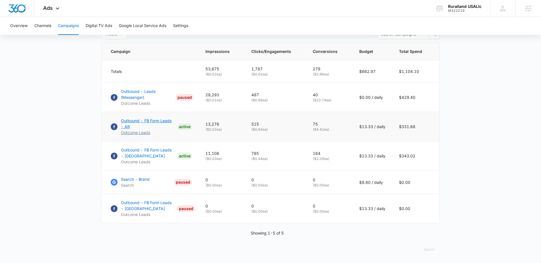
click at [128, 122] on p "Outbound - FB Form Leads - AR" at bounding box center [148, 124] width 54 height 12
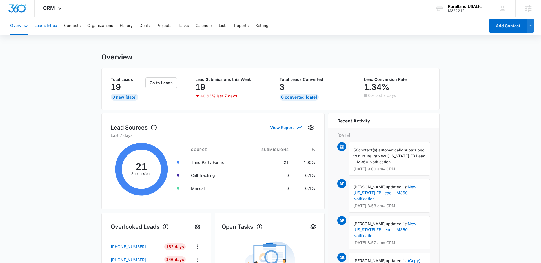
click at [48, 29] on button "Leads Inbox" at bounding box center [45, 26] width 23 height 18
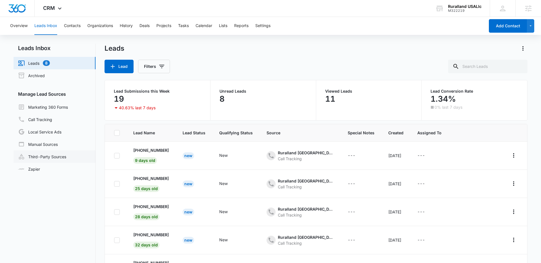
click at [52, 156] on link "Third-Party Sources" at bounding box center [42, 156] width 48 height 7
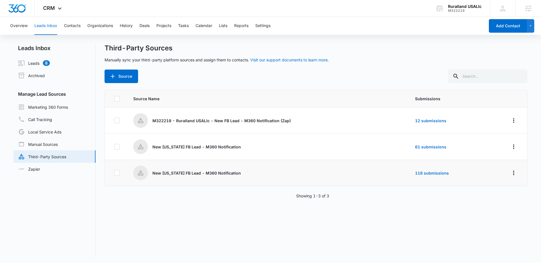
click at [176, 173] on p "New Florida FB Lead - M360 Notification" at bounding box center [197, 173] width 89 height 6
click at [423, 173] on link "118 submissions" at bounding box center [432, 173] width 34 height 5
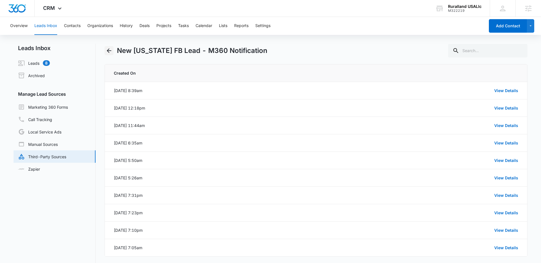
click at [110, 50] on icon "Back" at bounding box center [109, 50] width 5 height 5
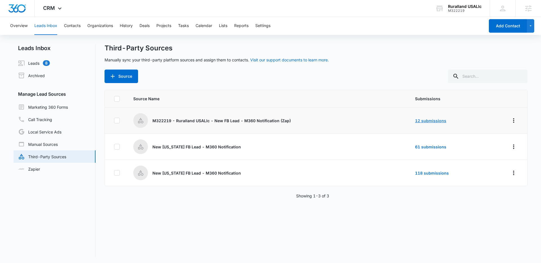
click at [425, 120] on link "12 submissions" at bounding box center [430, 120] width 31 height 5
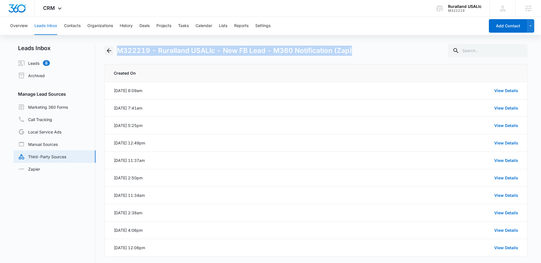
drag, startPoint x: 357, startPoint y: 50, endPoint x: 111, endPoint y: 49, distance: 246.4
click at [111, 49] on div "M322219 - Ruralland USALlc - New FB Lead - M360 Notification (Zap)" at bounding box center [316, 51] width 423 height 14
copy h1 "M322219 - Ruralland USALlc - New FB Lead - M360 Notification (Zap)"
click at [108, 50] on icon "Back" at bounding box center [109, 50] width 7 height 7
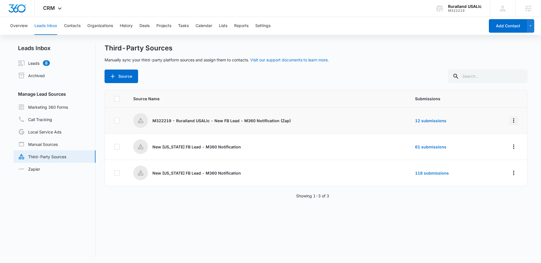
click at [516, 121] on icon "Overflow Menu" at bounding box center [514, 120] width 7 height 7
drag, startPoint x: 471, startPoint y: 210, endPoint x: 465, endPoint y: 208, distance: 5.4
click at [471, 209] on div "Source Name Submissions M322219 - Ruralland USALlc - New FB Lead - M360 Notific…" at bounding box center [316, 173] width 423 height 167
drag, startPoint x: 237, startPoint y: 173, endPoint x: 153, endPoint y: 171, distance: 84.0
click at [153, 172] on div "New Florida FB Lead - M360 Notification" at bounding box center [267, 173] width 268 height 15
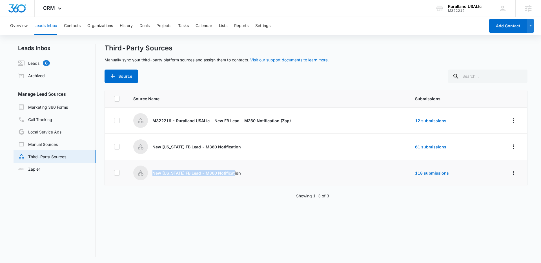
copy p "New Florida FB Lead - M360 Notification"
click at [512, 120] on icon "Overflow Menu" at bounding box center [514, 120] width 7 height 7
click at [482, 135] on div "Rename" at bounding box center [489, 136] width 32 height 4
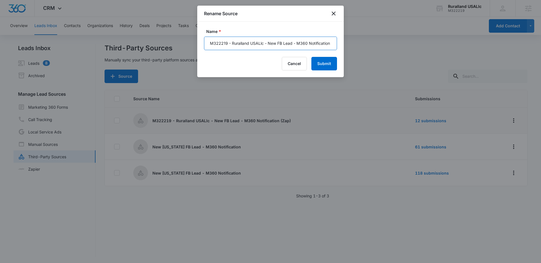
click at [286, 46] on input "M322219 - Ruralland USALlc - New FB Lead - M360 Notification (Zap)" at bounding box center [270, 44] width 133 height 14
paste input "New Florida FB Lead - M360 Notification"
click at [329, 67] on button "Submit" at bounding box center [325, 64] width 26 height 14
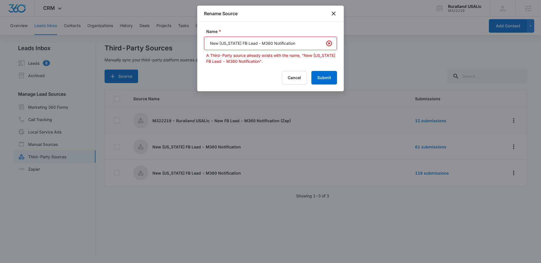
click at [297, 45] on input "New Florida FB Lead - M360 Notification" at bounding box center [270, 44] width 133 height 14
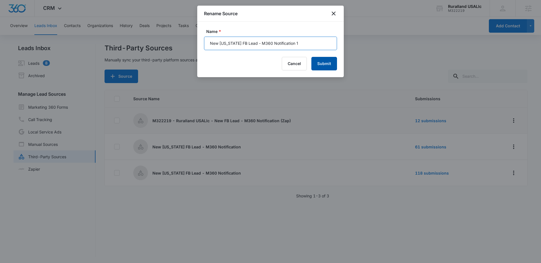
type input "New Florida FB Lead - M360 Notification 1"
click at [318, 65] on button "Submit" at bounding box center [325, 64] width 26 height 14
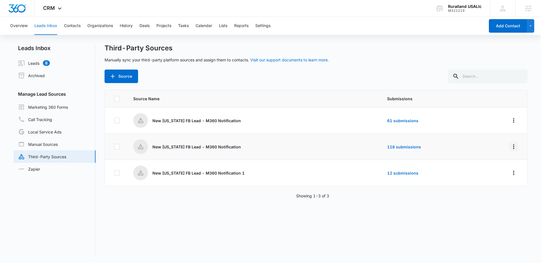
click at [513, 146] on icon "Overflow Menu" at bounding box center [514, 147] width 7 height 7
click at [488, 162] on div "Rename" at bounding box center [489, 163] width 32 height 4
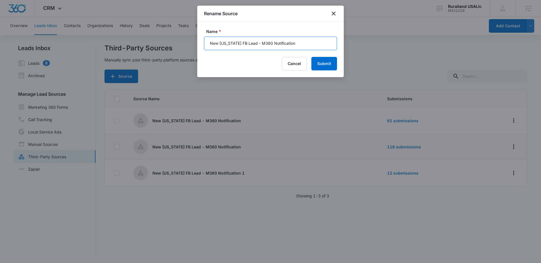
click at [273, 45] on input "New Florida FB Lead - M360 Notification" at bounding box center [270, 44] width 133 height 14
paste input "M322219 - Ruralland USALlc - New FB Lead - M360 Notification (Zap)"
type input "M322219 - Ruralland USALlc - New FB Lead - M360 Notification"
click at [322, 60] on button "Submit" at bounding box center [325, 64] width 26 height 14
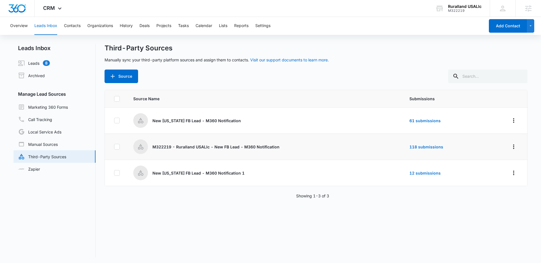
click at [412, 207] on div "Source Name Submissions New Arkansas FB Lead - M360 Notification 61 submissions…" at bounding box center [316, 173] width 423 height 167
click at [513, 173] on icon "Overflow Menu" at bounding box center [514, 173] width 7 height 7
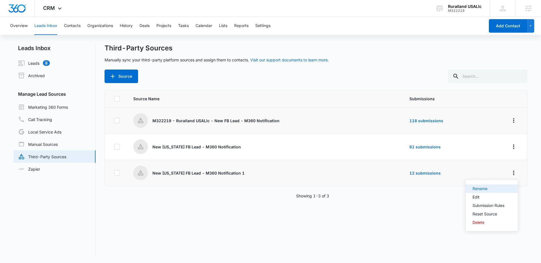
click at [488, 188] on div "Rename" at bounding box center [489, 189] width 32 height 4
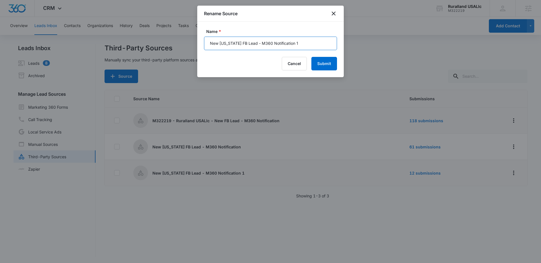
click at [311, 43] on input "New Florida FB Lead - M360 Notification 1" at bounding box center [270, 44] width 133 height 14
type input "New Florida FB Lead - M360 Notification"
click at [323, 64] on button "Submit" at bounding box center [325, 64] width 26 height 14
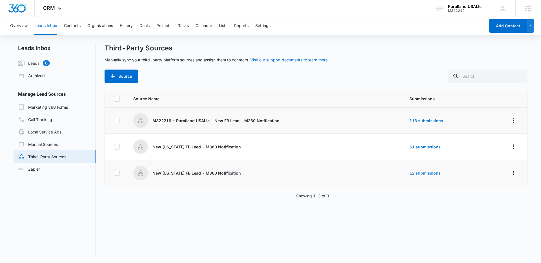
click at [414, 173] on link "12 submissions" at bounding box center [425, 173] width 31 height 5
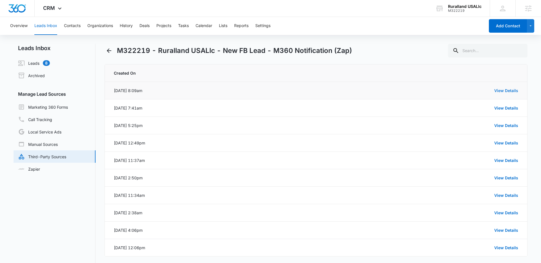
click at [496, 91] on link "View Details" at bounding box center [507, 90] width 24 height 5
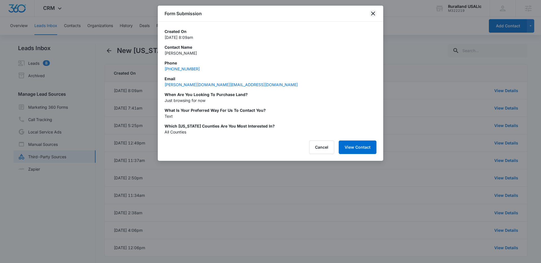
click at [374, 12] on icon "close" at bounding box center [373, 14] width 4 height 4
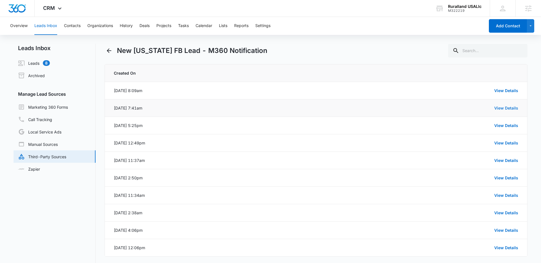
click at [503, 109] on link "View Details" at bounding box center [507, 108] width 24 height 5
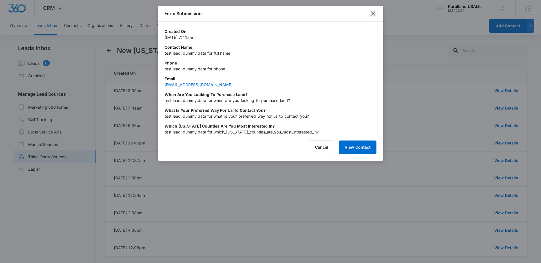
drag, startPoint x: 370, startPoint y: 13, endPoint x: 359, endPoint y: 17, distance: 11.2
click at [370, 13] on icon "close" at bounding box center [373, 13] width 7 height 7
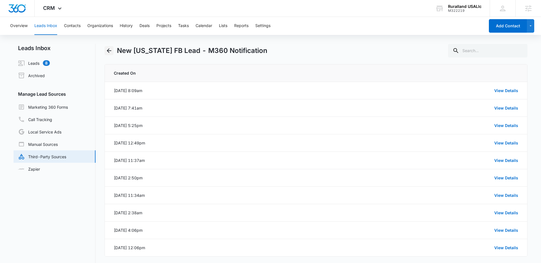
click at [109, 49] on icon "Back" at bounding box center [109, 50] width 5 height 5
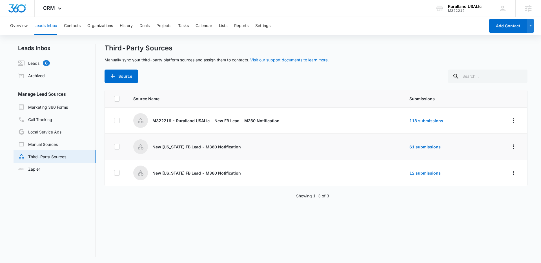
click at [184, 147] on p "New Arkansas FB Lead - M360 Notification" at bounding box center [197, 147] width 89 height 6
click at [418, 145] on link "61 submissions" at bounding box center [425, 147] width 31 height 5
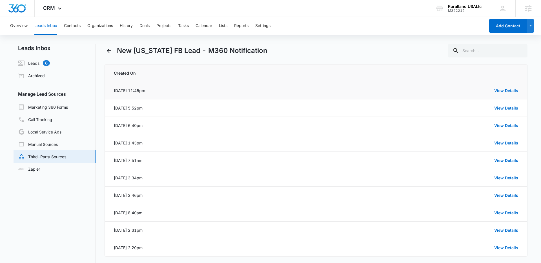
click at [134, 91] on div "Aug 11, 2025 at 11:45pm" at bounding box center [129, 91] width 31 height 6
click at [379, 95] on td "View Details" at bounding box center [351, 90] width 352 height 17
drag, startPoint x: 166, startPoint y: 93, endPoint x: 119, endPoint y: 93, distance: 47.1
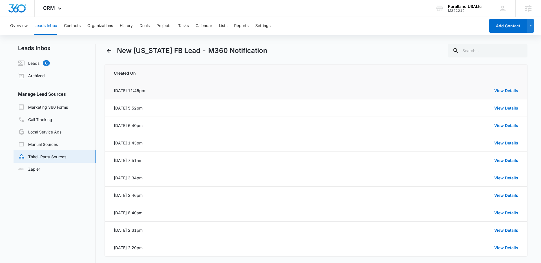
click at [119, 93] on td "Aug 11, 2025 at 11:45pm" at bounding box center [140, 90] width 70 height 17
click at [119, 93] on div "Aug 11, 2025 at 11:45pm" at bounding box center [129, 91] width 31 height 6
click at [124, 93] on div "Aug 11, 2025 at 11:45pm" at bounding box center [129, 91] width 31 height 6
drag, startPoint x: 142, startPoint y: 91, endPoint x: 110, endPoint y: 91, distance: 32.1
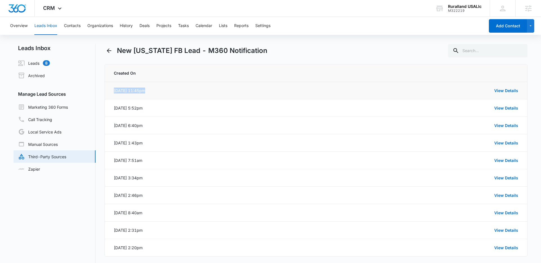
click at [110, 91] on td "Aug 11, 2025 at 11:45pm" at bounding box center [140, 90] width 70 height 17
click at [123, 91] on div "Aug 11, 2025 at 11:45pm" at bounding box center [129, 91] width 31 height 6
click at [108, 51] on icon "Back" at bounding box center [109, 50] width 5 height 5
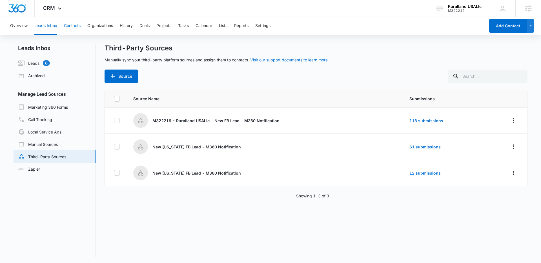
click at [76, 27] on button "Contacts" at bounding box center [72, 26] width 17 height 18
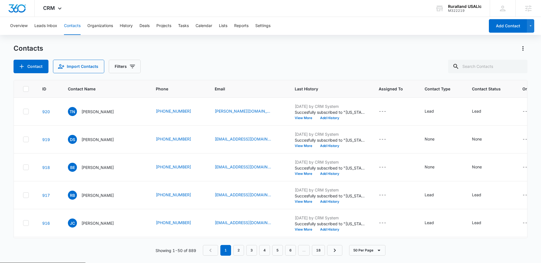
click at [193, 250] on p "Showing 1-50 of 889" at bounding box center [176, 251] width 41 height 6
click at [129, 68] on icon "Filters" at bounding box center [132, 66] width 7 height 7
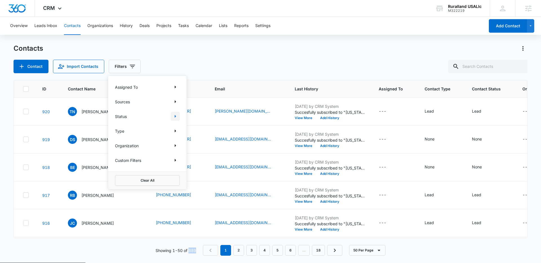
click at [174, 116] on icon "Show Status filters" at bounding box center [175, 116] width 7 height 7
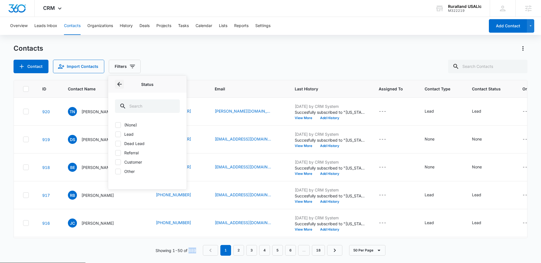
click at [119, 86] on icon "Back" at bounding box center [119, 84] width 5 height 5
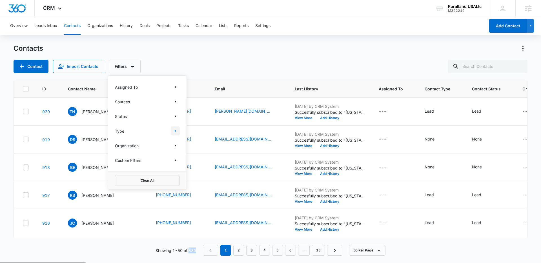
click at [175, 130] on icon "Show Type filters" at bounding box center [175, 131] width 7 height 7
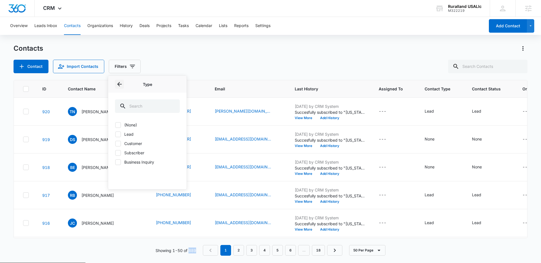
click at [117, 82] on icon "Back" at bounding box center [119, 84] width 7 height 7
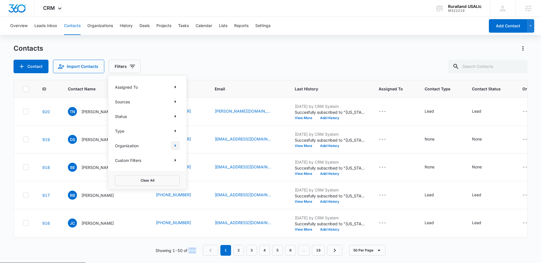
click at [175, 146] on icon "Show Organization filters" at bounding box center [175, 145] width 1 height 3
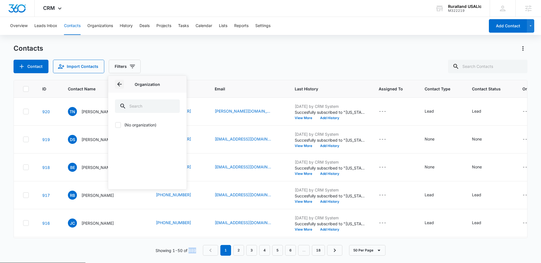
click at [120, 83] on icon "Back" at bounding box center [119, 84] width 7 height 7
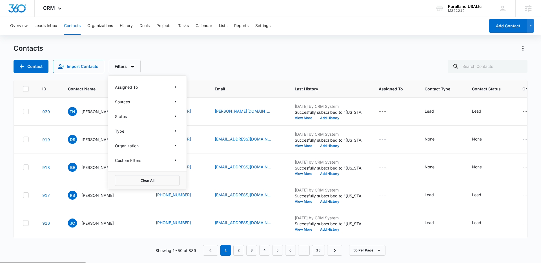
click at [214, 65] on div "Contact Import Contacts Filters Assigned To Sources Status Type Organization Cu…" at bounding box center [271, 67] width 514 height 14
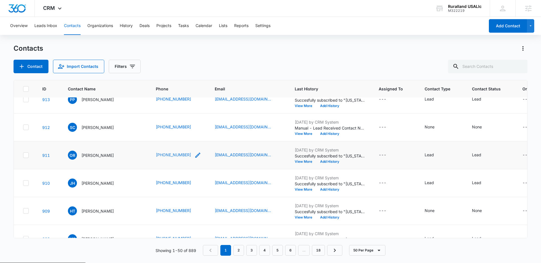
scroll to position [208, 0]
click at [369, 249] on button "50 Per Page" at bounding box center [367, 250] width 36 height 11
click at [396, 253] on div "Showing 1-50 of 889 1 2 3 4 5 6 … 18 50 Per Page 10 Per Page 20 Per Page 50 Per…" at bounding box center [271, 250] width 514 height 11
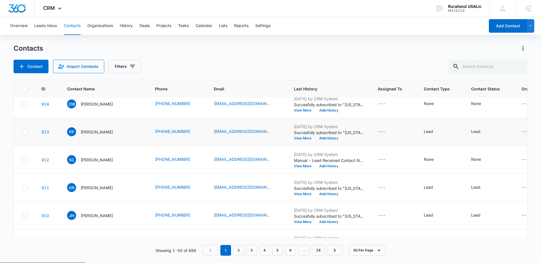
scroll to position [175, 0]
click at [129, 67] on icon "Filters" at bounding box center [132, 66] width 7 height 7
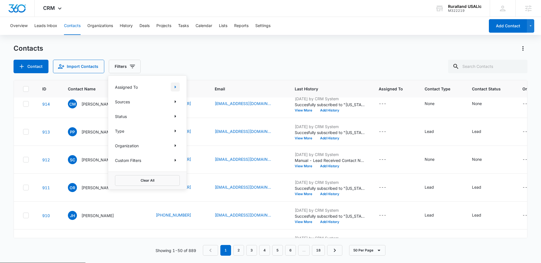
click at [176, 88] on icon "Show Assigned To filters" at bounding box center [175, 87] width 7 height 7
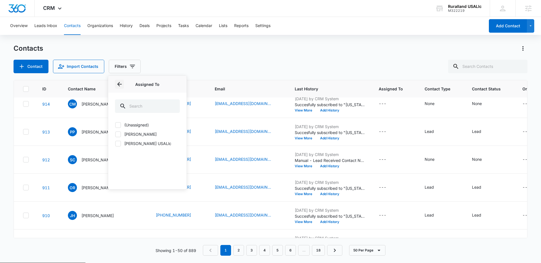
drag, startPoint x: 118, startPoint y: 85, endPoint x: 130, endPoint y: 86, distance: 12.2
click at [119, 85] on icon "Back" at bounding box center [119, 84] width 5 height 5
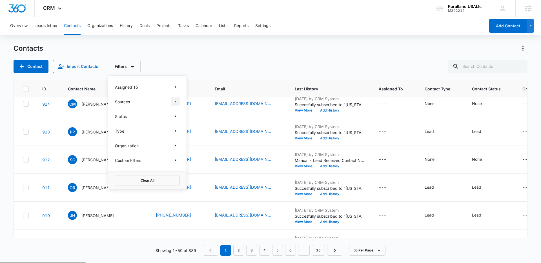
click at [176, 103] on icon "Show Sources filters" at bounding box center [175, 101] width 7 height 7
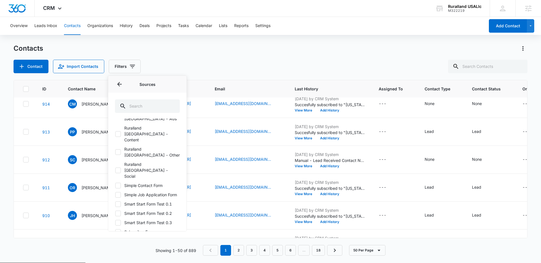
scroll to position [218, 0]
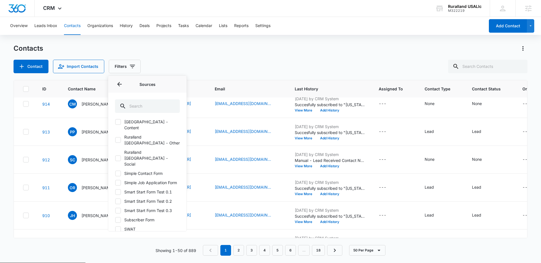
click at [119, 250] on icon at bounding box center [117, 251] width 3 height 3
click at [115, 251] on input "Water Heater Landing Page Form" at bounding box center [115, 251] width 0 height 0
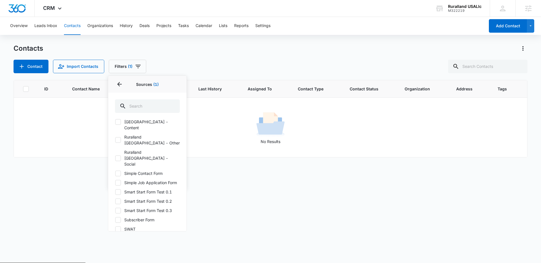
scroll to position [0, 0]
drag, startPoint x: 118, startPoint y: 213, endPoint x: 119, endPoint y: 196, distance: 17.2
click at [118, 248] on icon at bounding box center [118, 250] width 5 height 5
click at [115, 251] on input "Water Heater Landing Page Form" at bounding box center [115, 251] width 0 height 0
checkbox input "false"
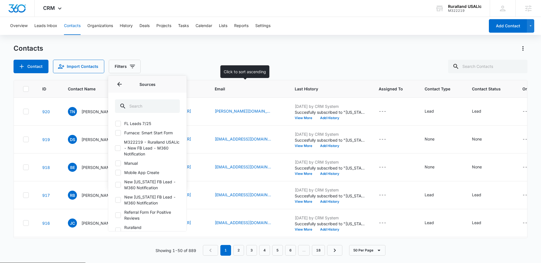
scroll to position [87, 0]
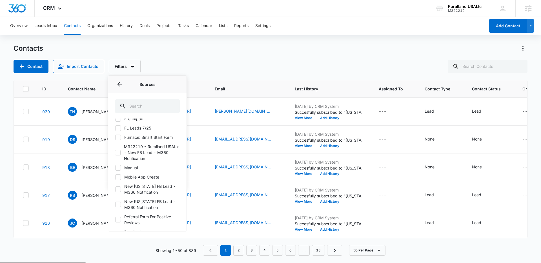
click at [228, 55] on div "Contacts Contact Import Contacts Filters Assigned To Sources Sources .01 Test A…" at bounding box center [271, 58] width 514 height 29
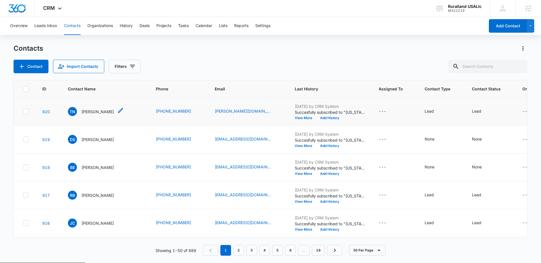
click at [88, 110] on p "Tammy N" at bounding box center [97, 112] width 32 height 6
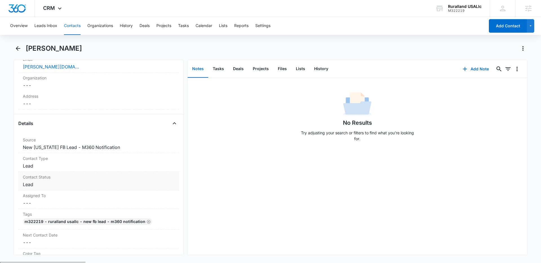
scroll to position [160, 0]
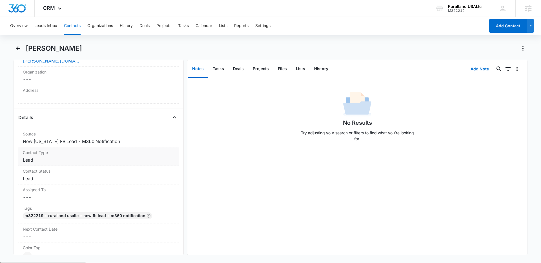
click at [77, 159] on dd "Cancel Save Changes Lead" at bounding box center [99, 160] width 152 height 7
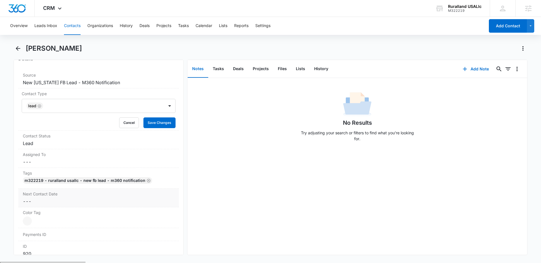
scroll to position [229, 0]
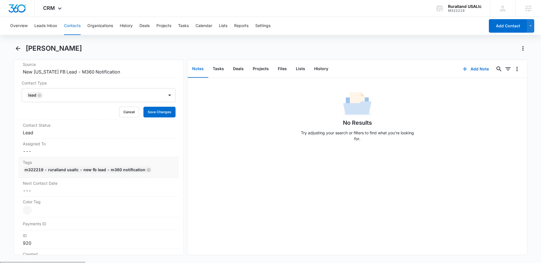
drag, startPoint x: 57, startPoint y: 163, endPoint x: 49, endPoint y: 164, distance: 7.9
click at [57, 163] on label "Tags" at bounding box center [99, 163] width 152 height 6
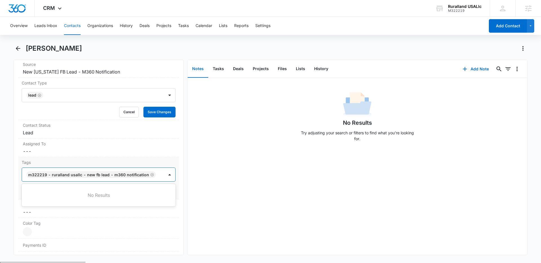
click at [163, 176] on div "M322219 - Ruralland USALlc - New FB Lead - M360 Notification" at bounding box center [93, 175] width 142 height 14
type input "ar"
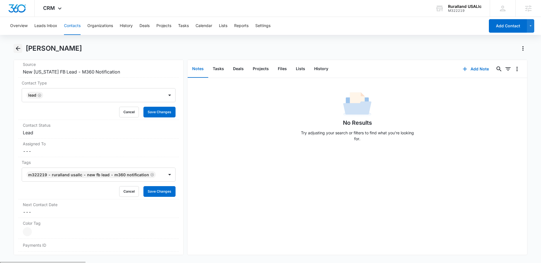
click at [22, 48] on button "Back" at bounding box center [18, 48] width 9 height 9
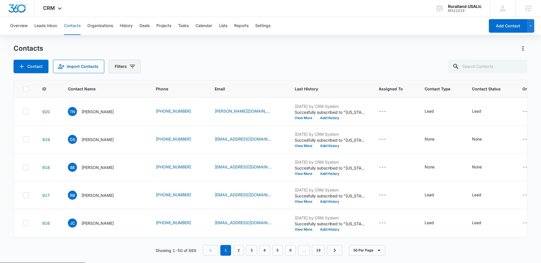
click at [120, 65] on button "Filters" at bounding box center [125, 67] width 32 height 14
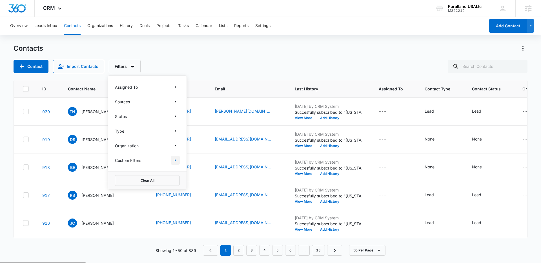
click at [173, 159] on icon "Show Custom Filters filters" at bounding box center [175, 160] width 7 height 7
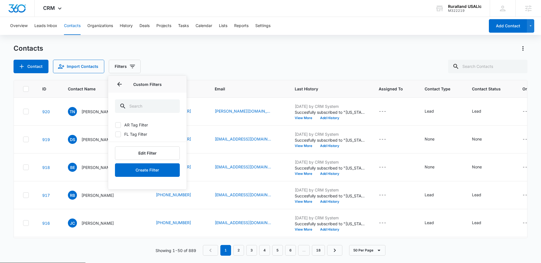
click at [119, 125] on icon at bounding box center [118, 125] width 5 height 5
click at [115, 125] on input "AR Tag Filter" at bounding box center [115, 125] width 0 height 0
checkbox input "true"
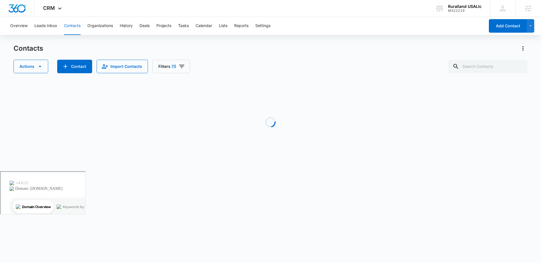
click at [232, 74] on div "Contacts Actions Contact Import Contacts Filters (1) Loading No Results Showing…" at bounding box center [271, 107] width 514 height 127
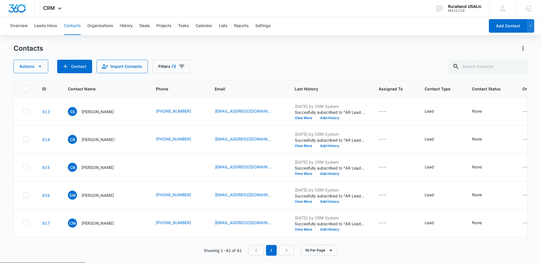
click at [241, 251] on p "Showing 1-42 of 42" at bounding box center [223, 251] width 38 height 6
click at [240, 252] on p "Showing 1-42 of 42" at bounding box center [223, 251] width 38 height 6
drag, startPoint x: 240, startPoint y: 252, endPoint x: 262, endPoint y: 189, distance: 66.1
click at [240, 252] on p "Showing 1-42 of 42" at bounding box center [223, 251] width 38 height 6
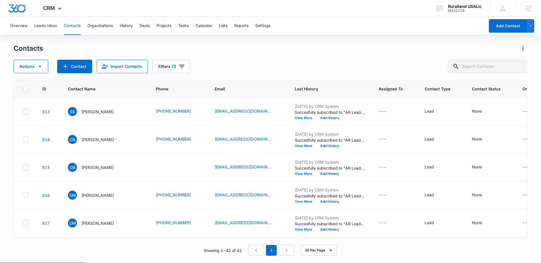
click at [237, 58] on div "Contacts Actions Contact Import Contacts Filters (1)" at bounding box center [271, 58] width 514 height 29
click at [169, 66] on button "Filters (1)" at bounding box center [171, 67] width 37 height 14
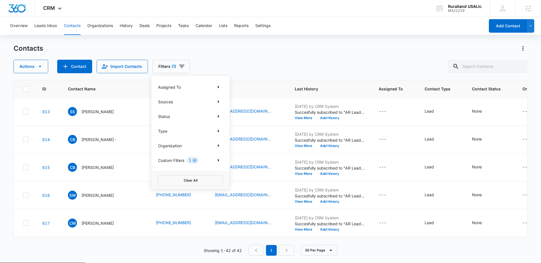
click at [197, 162] on icon "Clear" at bounding box center [195, 160] width 4 height 4
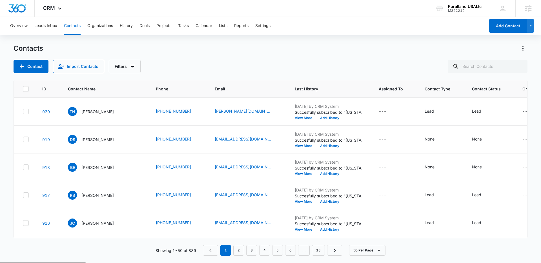
click at [283, 50] on div "Contacts" at bounding box center [271, 48] width 514 height 9
click at [191, 253] on p "Showing 1-50 of 889" at bounding box center [176, 251] width 41 height 6
click at [203, 56] on div "Contacts Contact Import Contacts Filters" at bounding box center [271, 58] width 514 height 29
click at [127, 64] on button "Filters" at bounding box center [125, 67] width 32 height 14
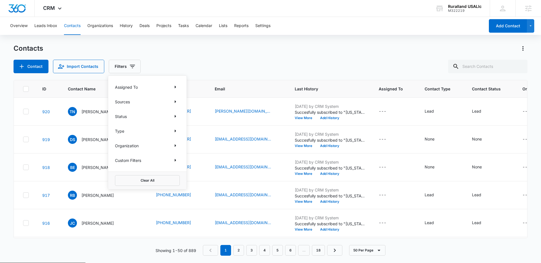
click at [212, 63] on div "Contact Import Contacts Filters Assigned To Sources Status Type Organization Cu…" at bounding box center [271, 67] width 514 height 14
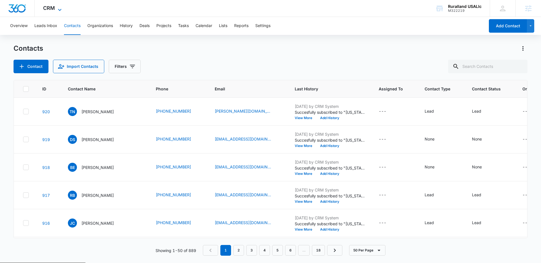
click at [61, 10] on icon at bounding box center [59, 9] width 7 height 7
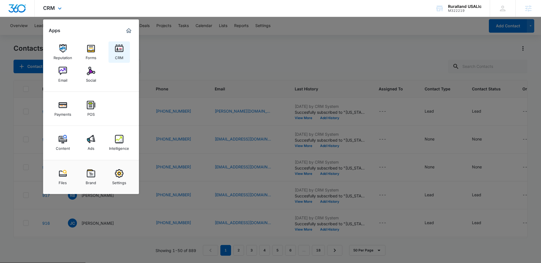
click at [120, 50] on img at bounding box center [119, 48] width 8 height 8
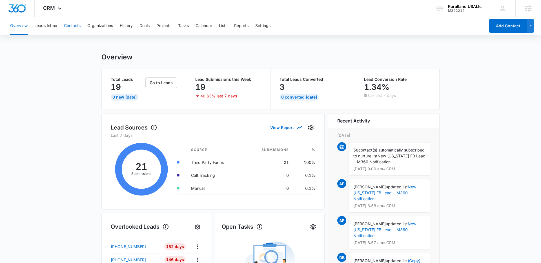
click at [70, 27] on button "Contacts" at bounding box center [72, 26] width 17 height 18
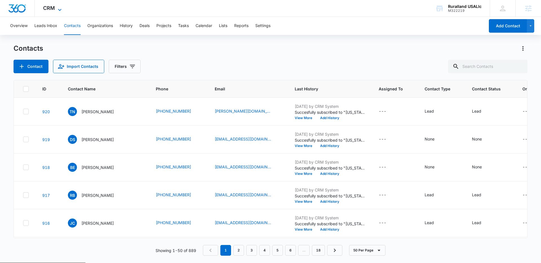
click at [59, 7] on icon at bounding box center [59, 9] width 7 height 7
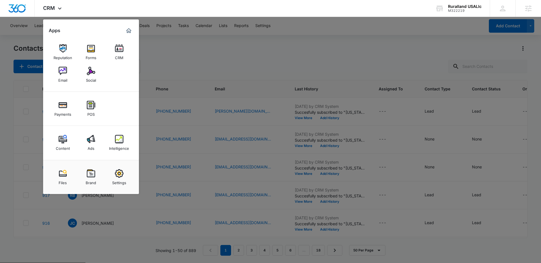
drag, startPoint x: 65, startPoint y: 72, endPoint x: 81, endPoint y: 71, distance: 16.4
click at [65, 72] on img at bounding box center [63, 71] width 8 height 8
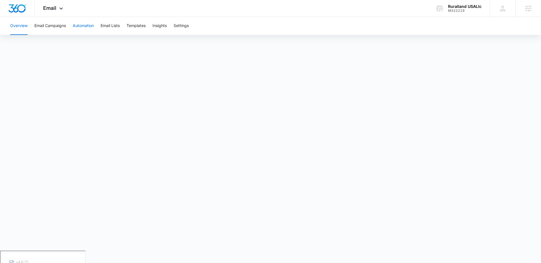
click at [80, 27] on button "Automation" at bounding box center [83, 26] width 21 height 18
click at [54, 26] on button "Email Campaigns" at bounding box center [50, 26] width 32 height 18
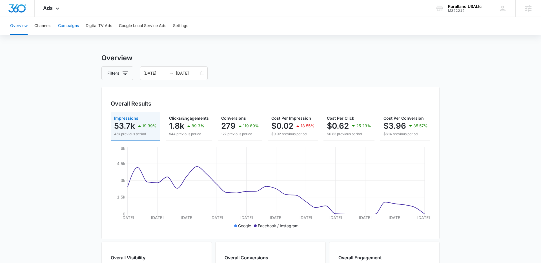
click at [78, 27] on button "Campaigns" at bounding box center [68, 26] width 21 height 18
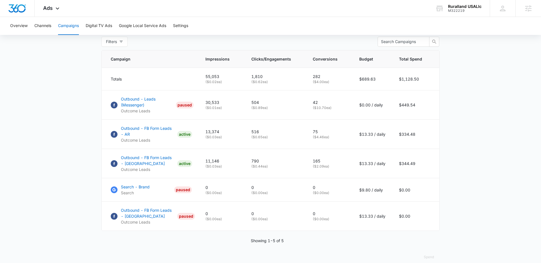
scroll to position [233, 0]
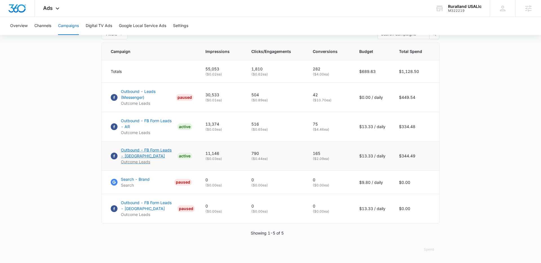
click at [140, 151] on p "Outbound - FB Form Leads - FL" at bounding box center [148, 153] width 54 height 12
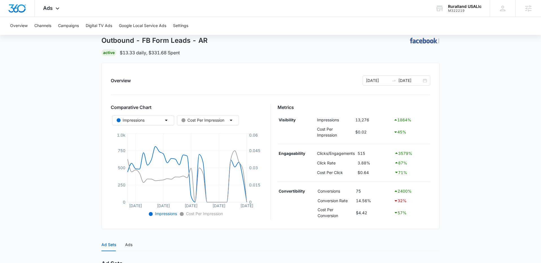
scroll to position [32, 0]
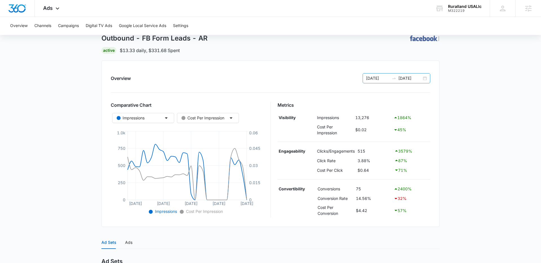
click at [427, 79] on div "[DATE] [DATE]" at bounding box center [397, 78] width 68 height 10
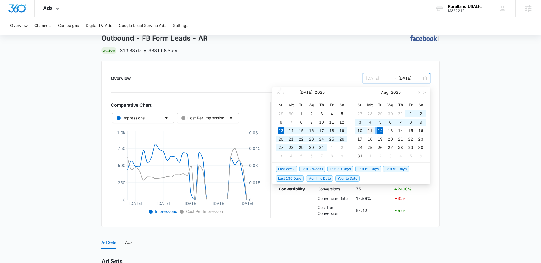
type input "[DATE]"
click at [371, 131] on div "11" at bounding box center [370, 130] width 7 height 7
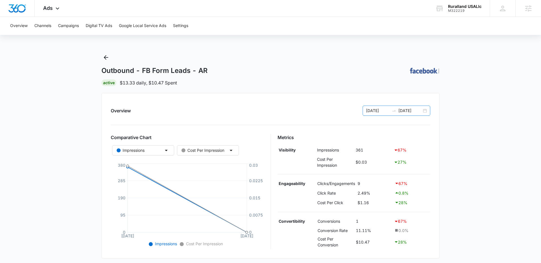
click at [424, 111] on div "[DATE] [DATE]" at bounding box center [397, 111] width 68 height 10
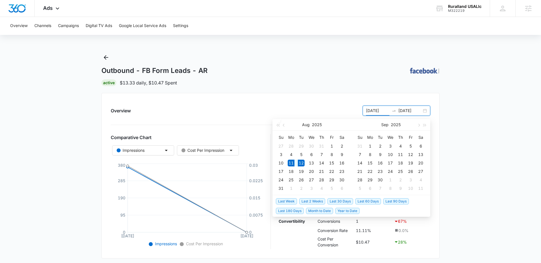
type input "[DATE]"
click at [340, 201] on span "Last 30 Days" at bounding box center [341, 201] width 26 height 6
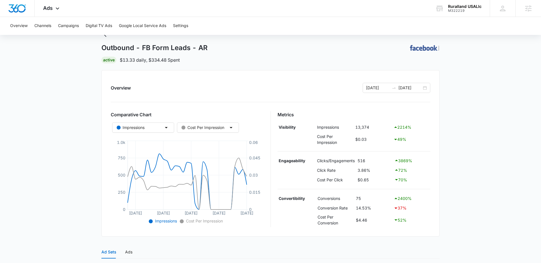
scroll to position [21, 0]
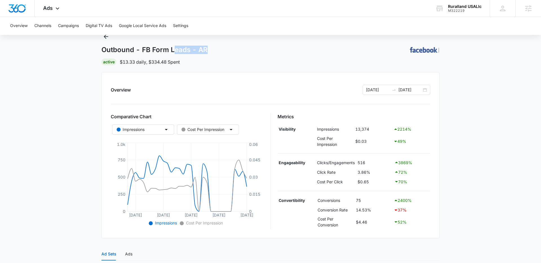
drag, startPoint x: 186, startPoint y: 49, endPoint x: 176, endPoint y: 49, distance: 9.9
click at [175, 49] on div "Outbound - FB Form Leads - AR |" at bounding box center [270, 50] width 338 height 8
click at [176, 49] on h1 "Outbound - FB Form Leads - AR" at bounding box center [154, 50] width 106 height 8
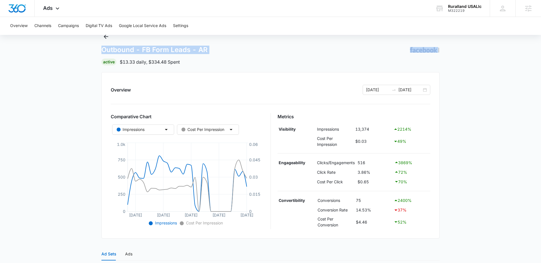
click at [179, 49] on h1 "Outbound - FB Form Leads - AR" at bounding box center [154, 50] width 106 height 8
click at [205, 50] on h1 "Outbound - FB Form Leads - AR" at bounding box center [154, 50] width 106 height 8
drag, startPoint x: 205, startPoint y: 50, endPoint x: 111, endPoint y: 82, distance: 98.5
click at [205, 50] on h1 "Outbound - FB Form Leads - AR" at bounding box center [154, 50] width 106 height 8
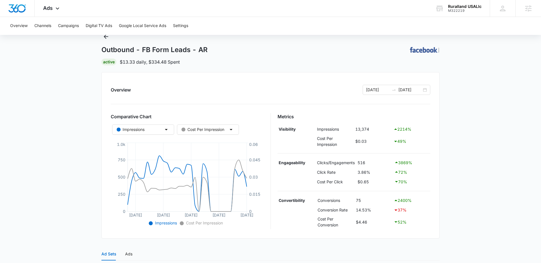
click at [58, 101] on main "Outbound - FB Form Leads - AR | Active $13.33 daily , $334.48 Spent Overview [D…" at bounding box center [270, 213] width 541 height 363
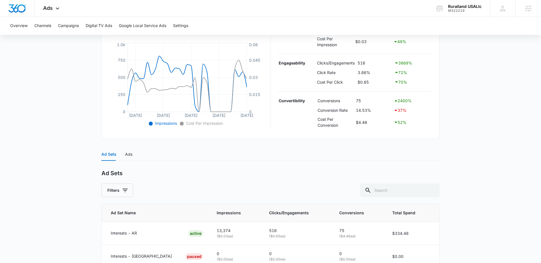
scroll to position [152, 0]
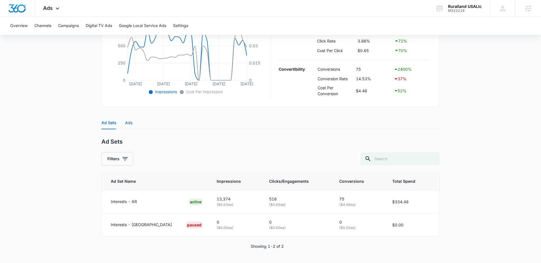
click at [129, 125] on div "Ads" at bounding box center [128, 123] width 7 height 6
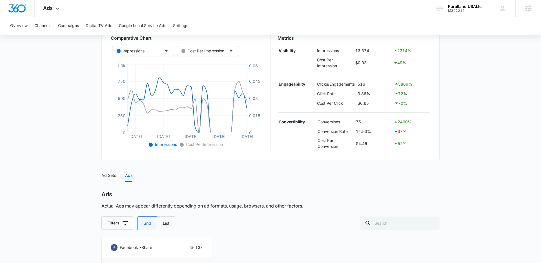
scroll to position [96, 0]
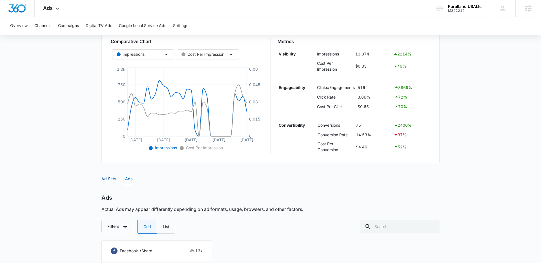
click at [114, 180] on div "Ad Sets" at bounding box center [108, 179] width 15 height 6
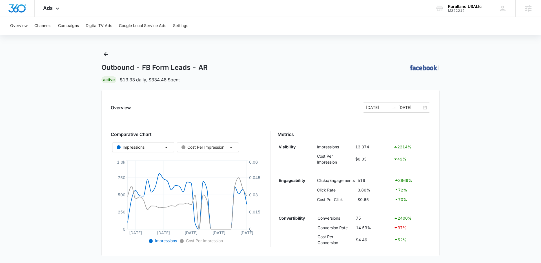
scroll to position [0, 0]
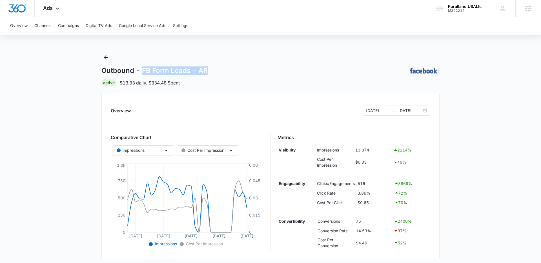
drag, startPoint x: 149, startPoint y: 72, endPoint x: 219, endPoint y: 72, distance: 70.8
click at [219, 72] on div "Outbound - FB Form Leads - AR |" at bounding box center [270, 71] width 338 height 8
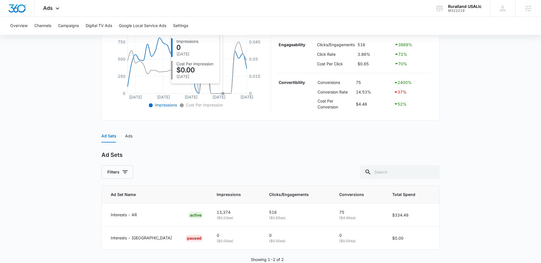
scroll to position [152, 0]
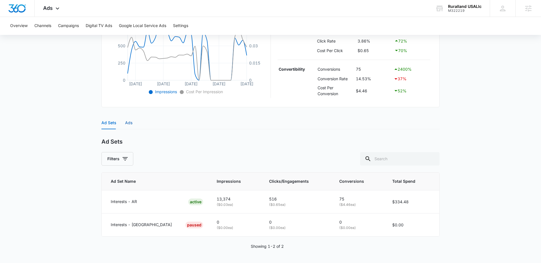
drag, startPoint x: 130, startPoint y: 125, endPoint x: 134, endPoint y: 139, distance: 14.3
click at [130, 126] on div "Ads" at bounding box center [128, 122] width 7 height 13
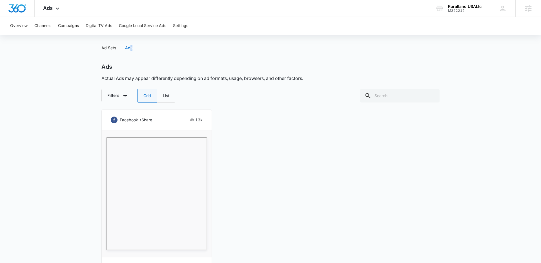
scroll to position [273, 0]
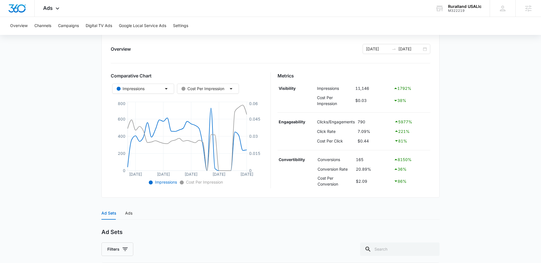
scroll to position [61, 0]
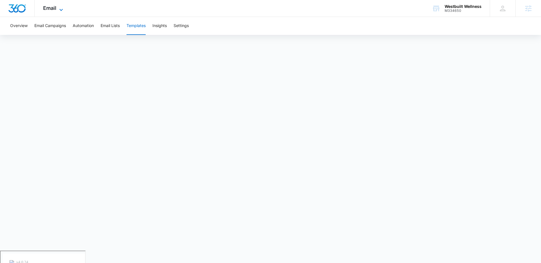
click at [53, 7] on span "Email" at bounding box center [49, 8] width 13 height 6
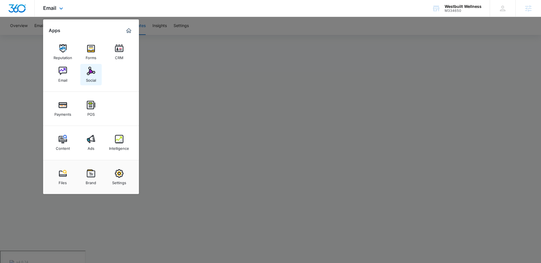
click at [91, 70] on img at bounding box center [91, 71] width 8 height 8
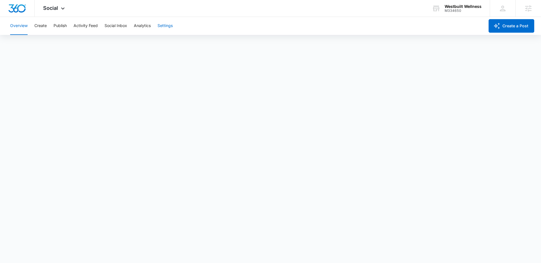
click at [161, 26] on button "Settings" at bounding box center [165, 26] width 15 height 18
